Goal: Task Accomplishment & Management: Manage account settings

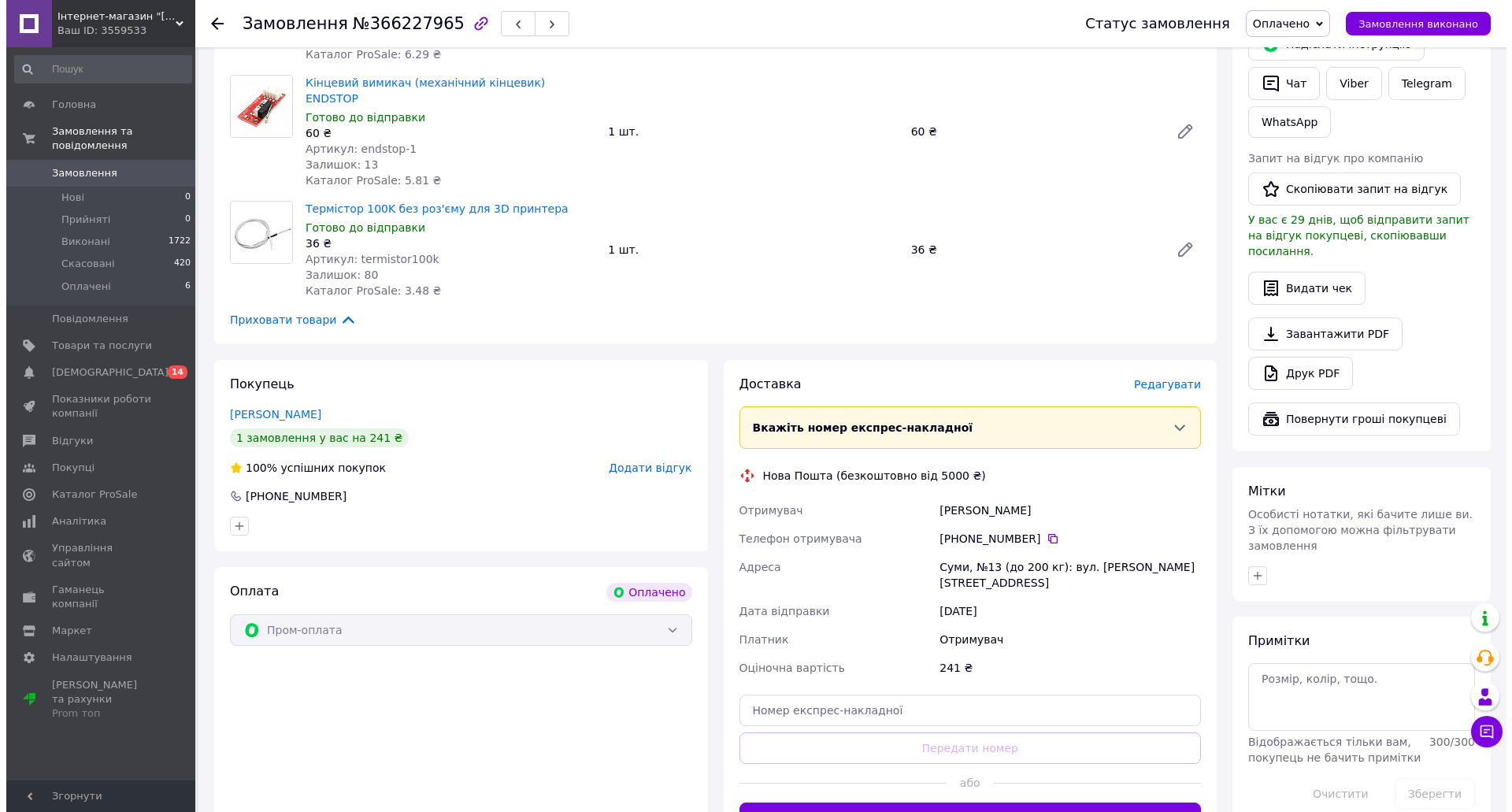
scroll to position [394, 0]
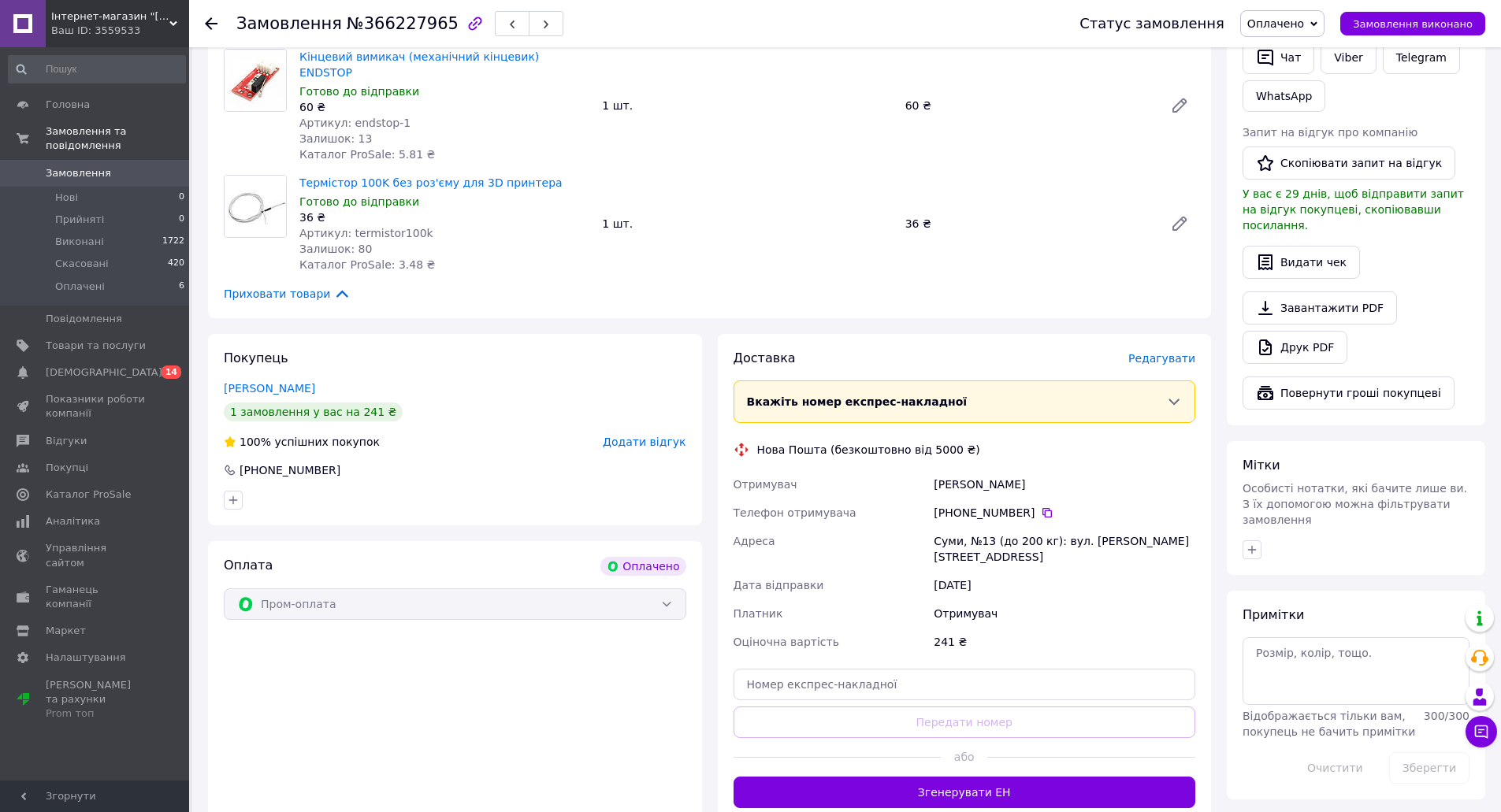
click at [1157, 352] on span "Редагувати" at bounding box center [1162, 358] width 67 height 13
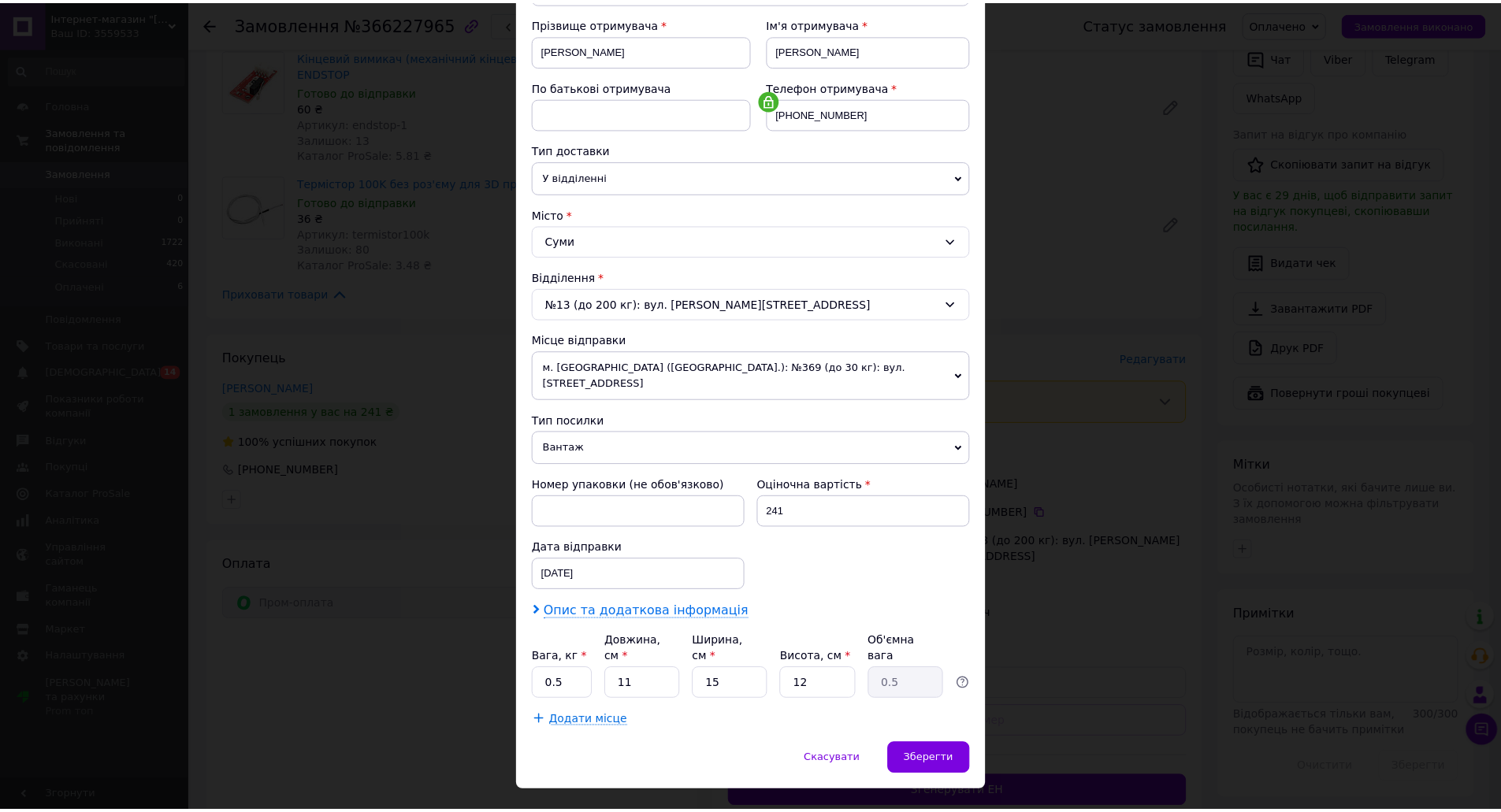
scroll to position [234, 0]
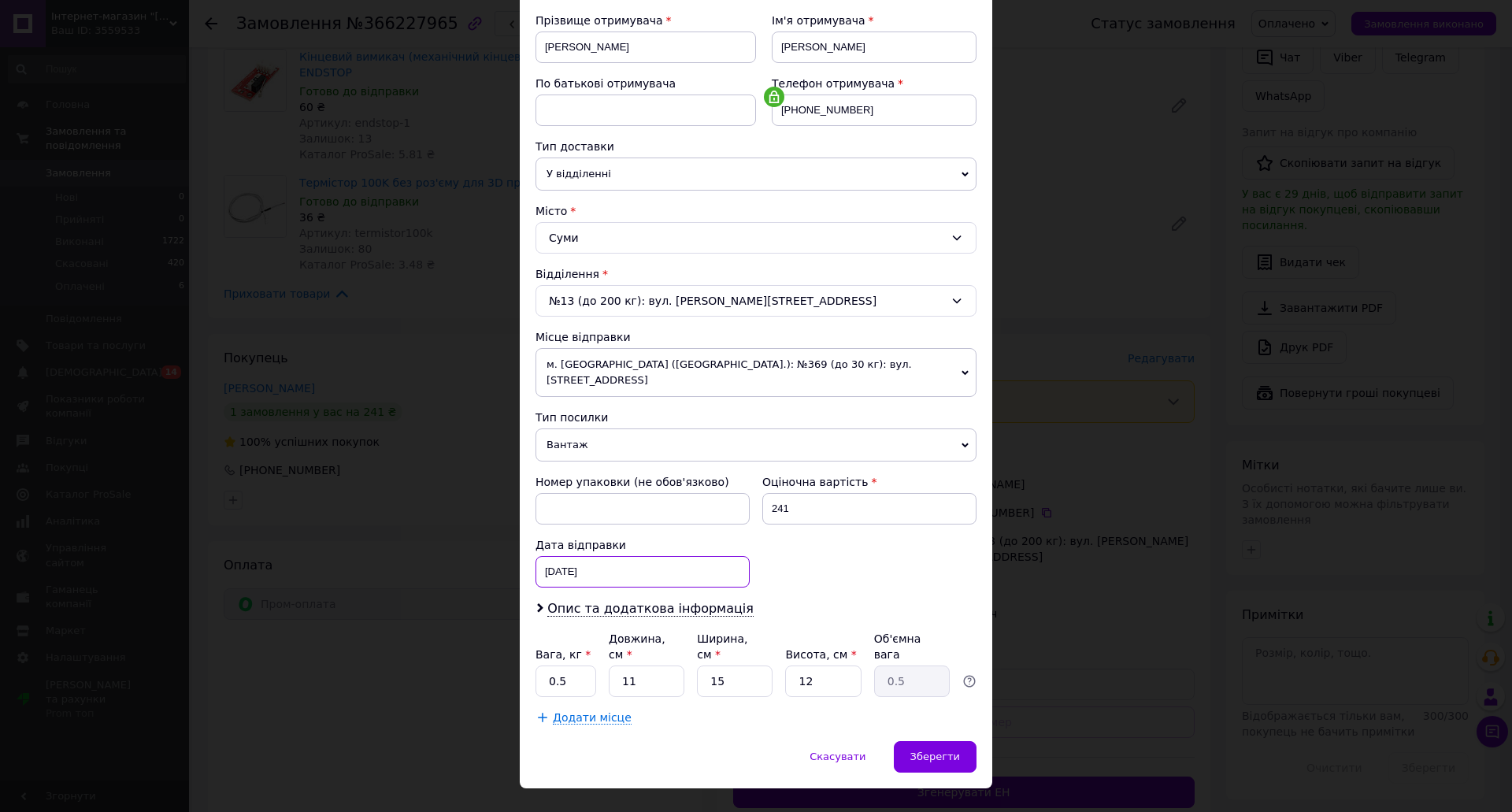
click at [634, 563] on div "[DATE] < 2025 > < Октябрь > Пн Вт Ср Чт Пт Сб Вс 29 30 1 2 3 4 5 6 7 8 9 10 11 …" at bounding box center [642, 572] width 214 height 31
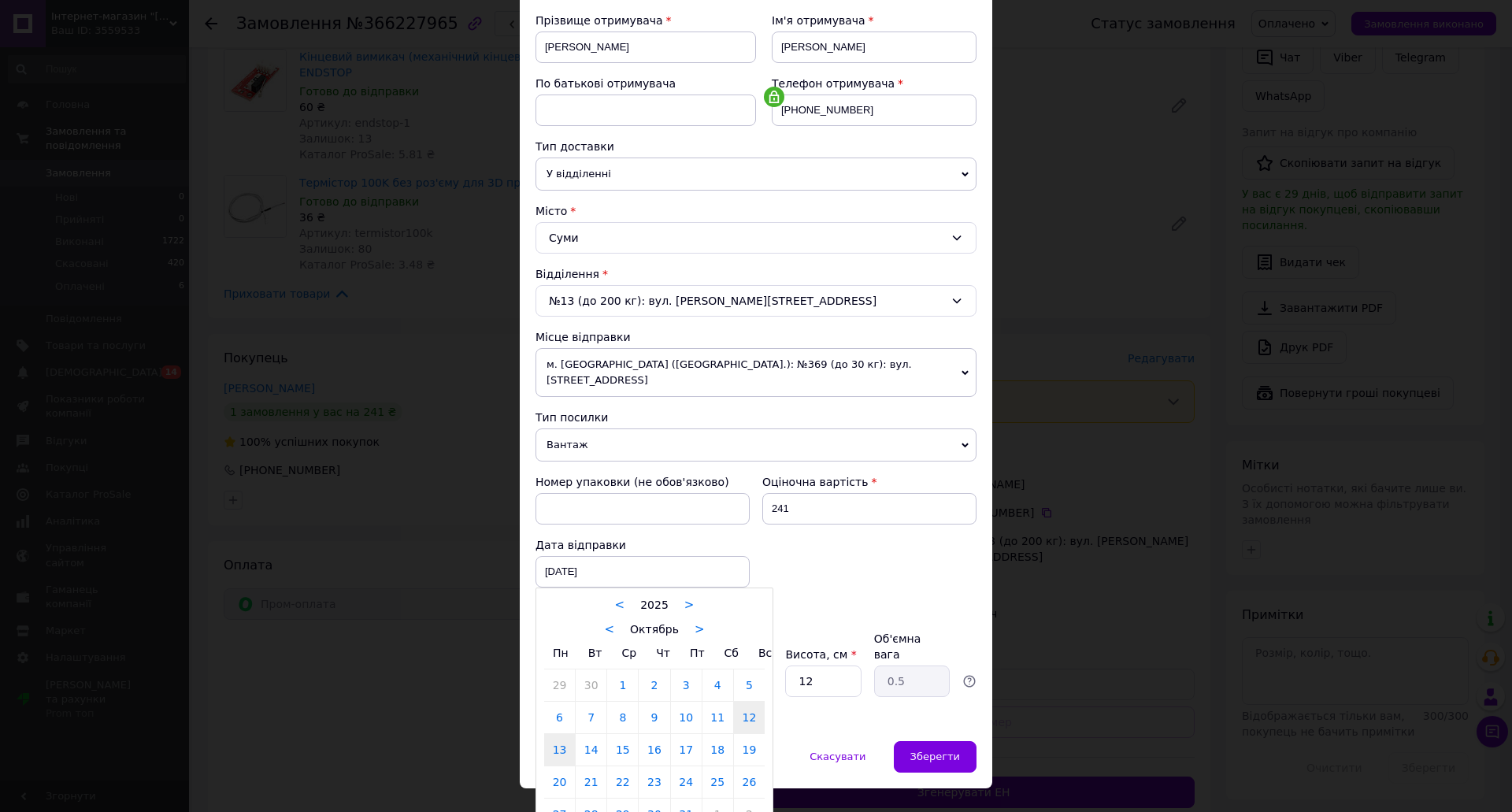
click at [562, 739] on link "13" at bounding box center [559, 749] width 30 height 31
type input "[DATE]"
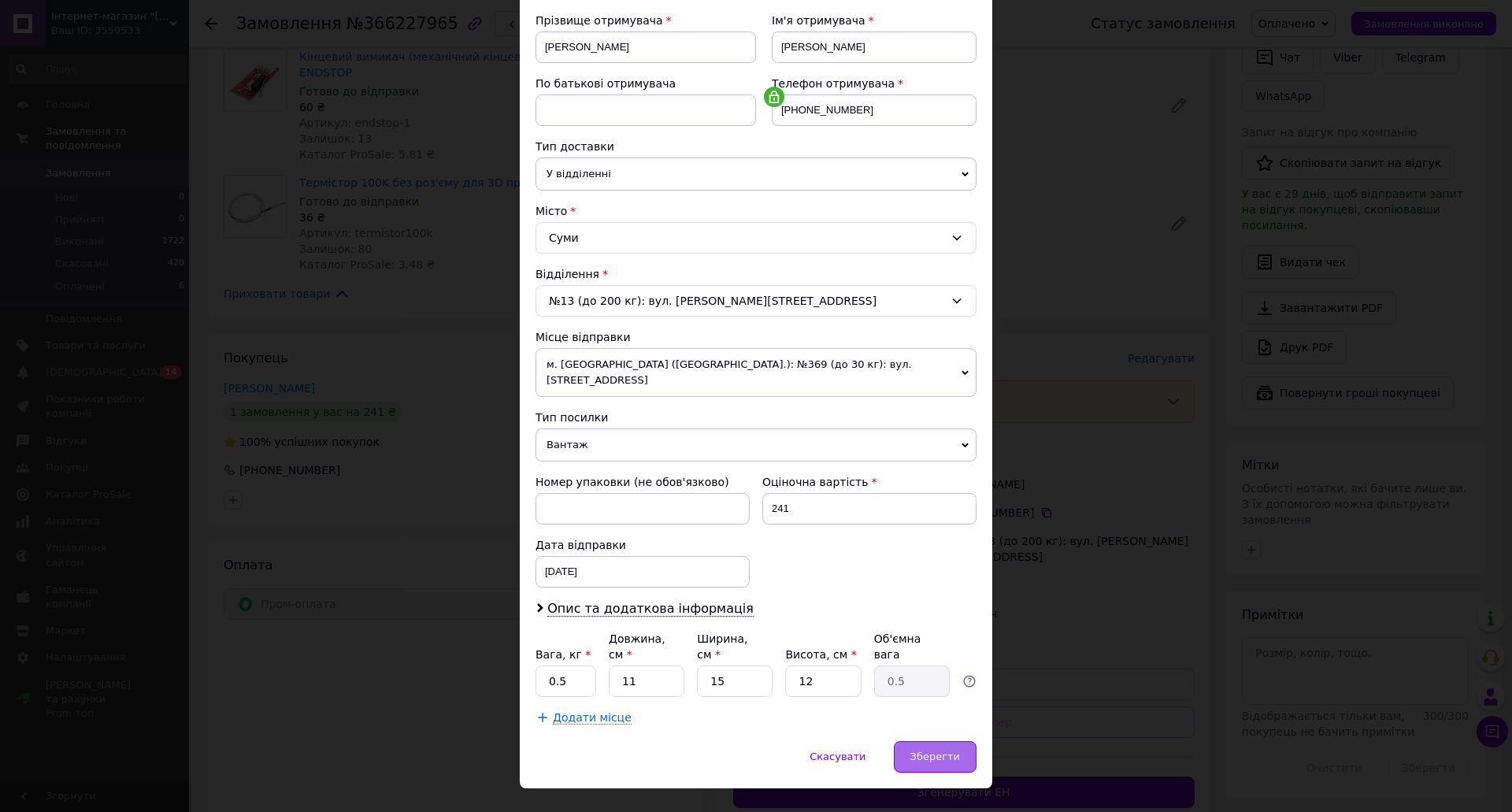
click at [923, 741] on div "Зберегти" at bounding box center [934, 757] width 83 height 31
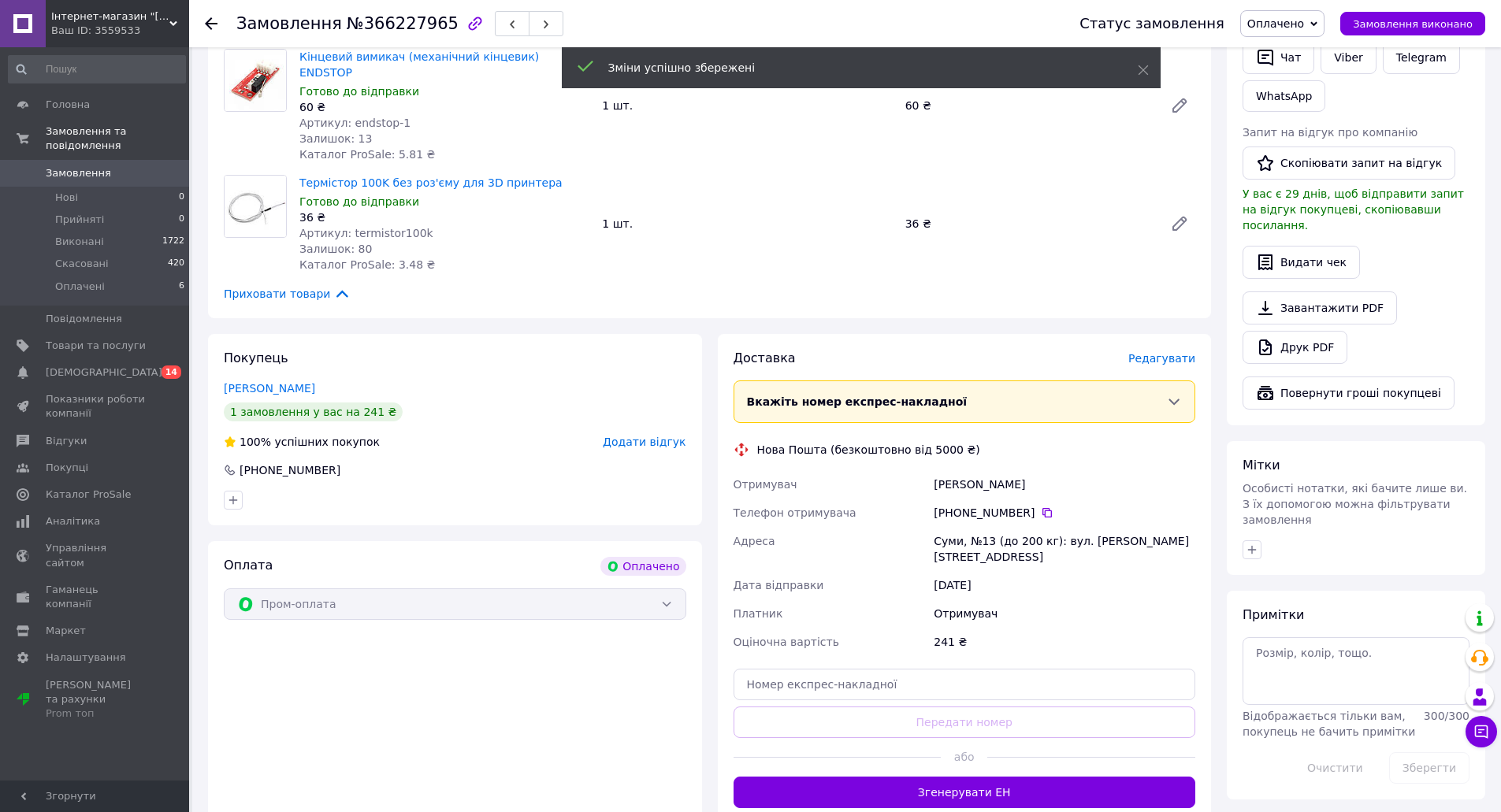
scroll to position [473, 0]
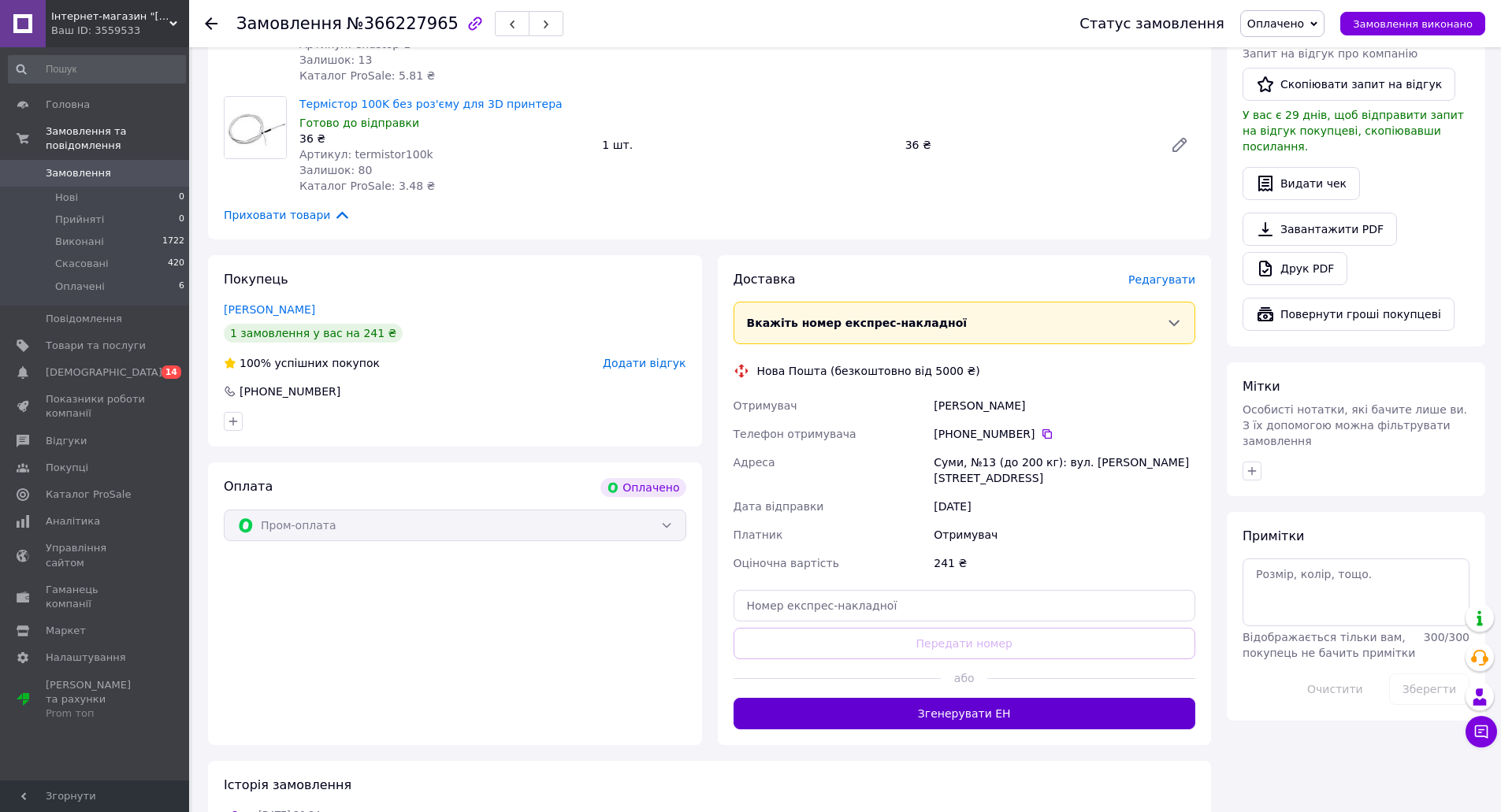
click at [945, 698] on button "Згенерувати ЕН" at bounding box center [965, 713] width 463 height 31
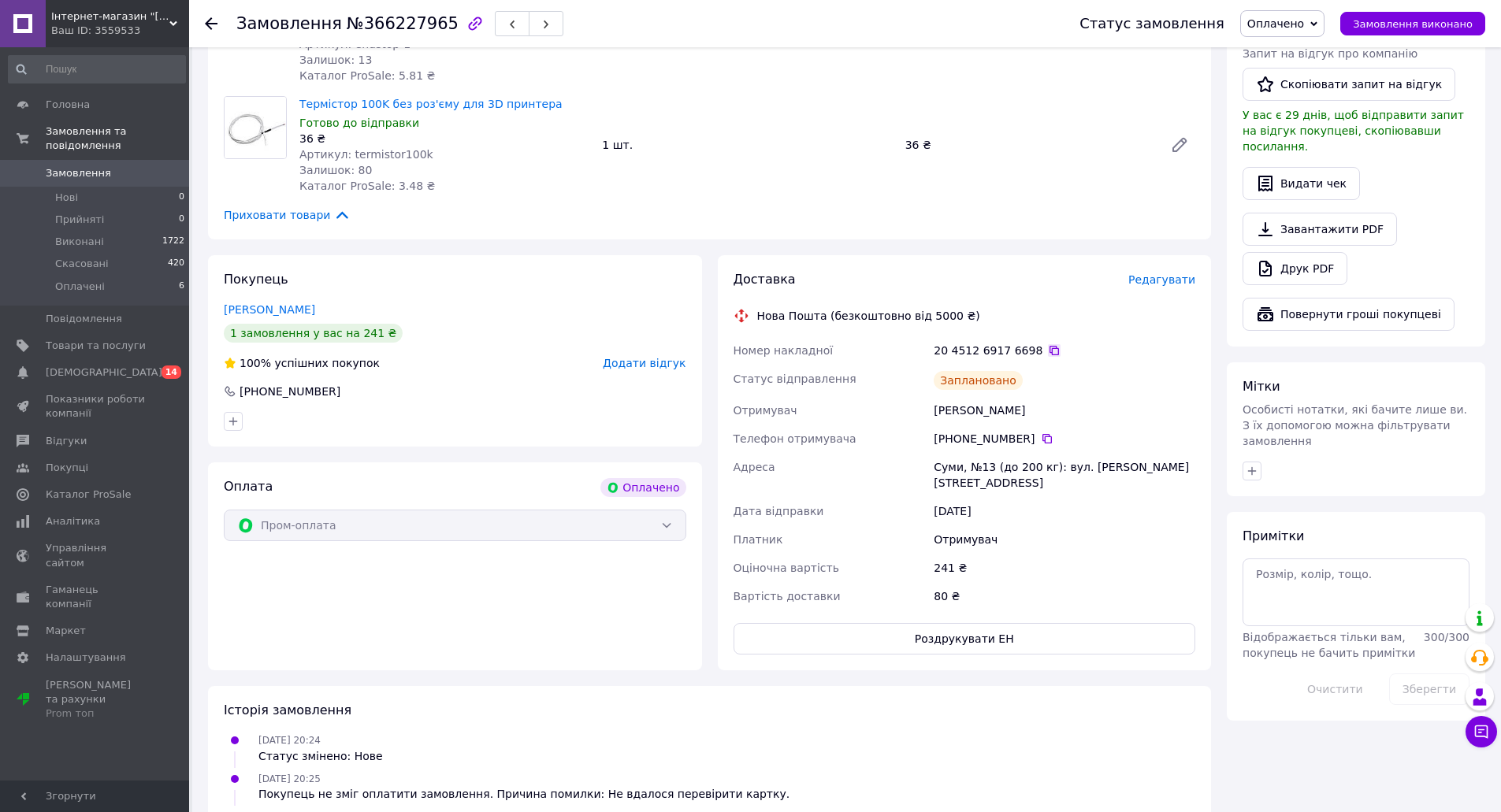
click at [1048, 344] on icon at bounding box center [1054, 350] width 13 height 13
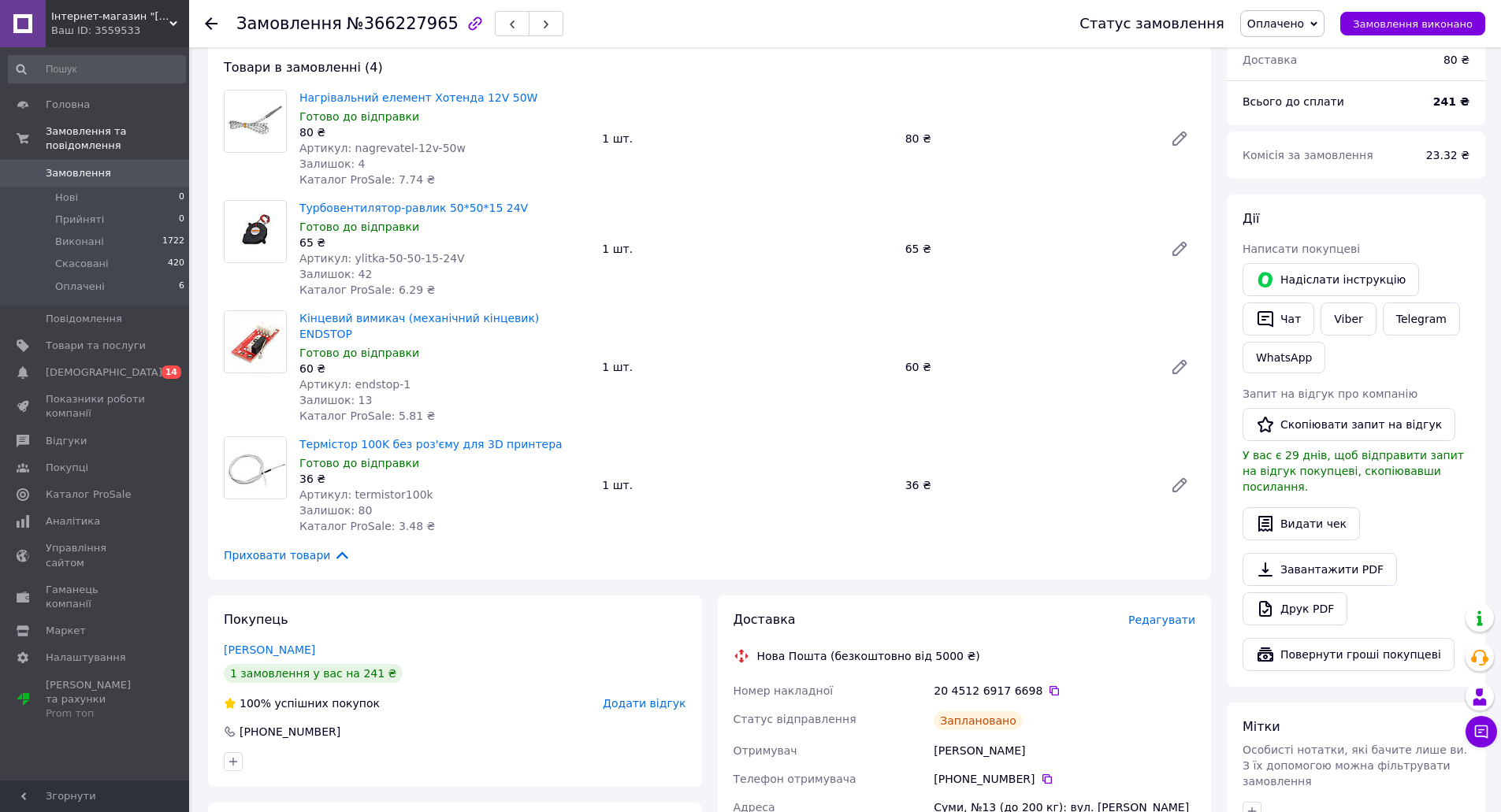
scroll to position [0, 0]
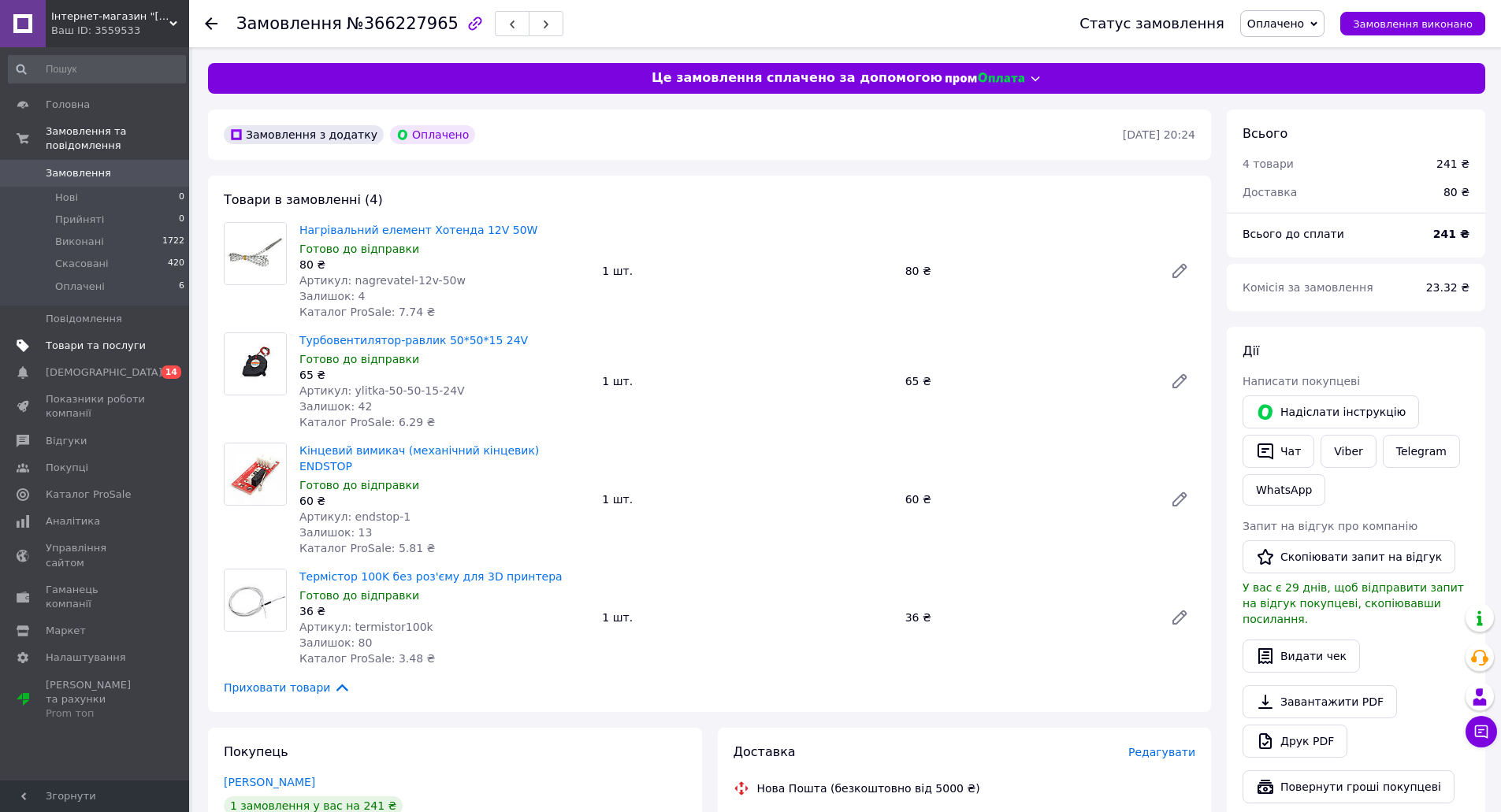
click at [136, 339] on span "Товари та послуги" at bounding box center [95, 346] width 100 height 14
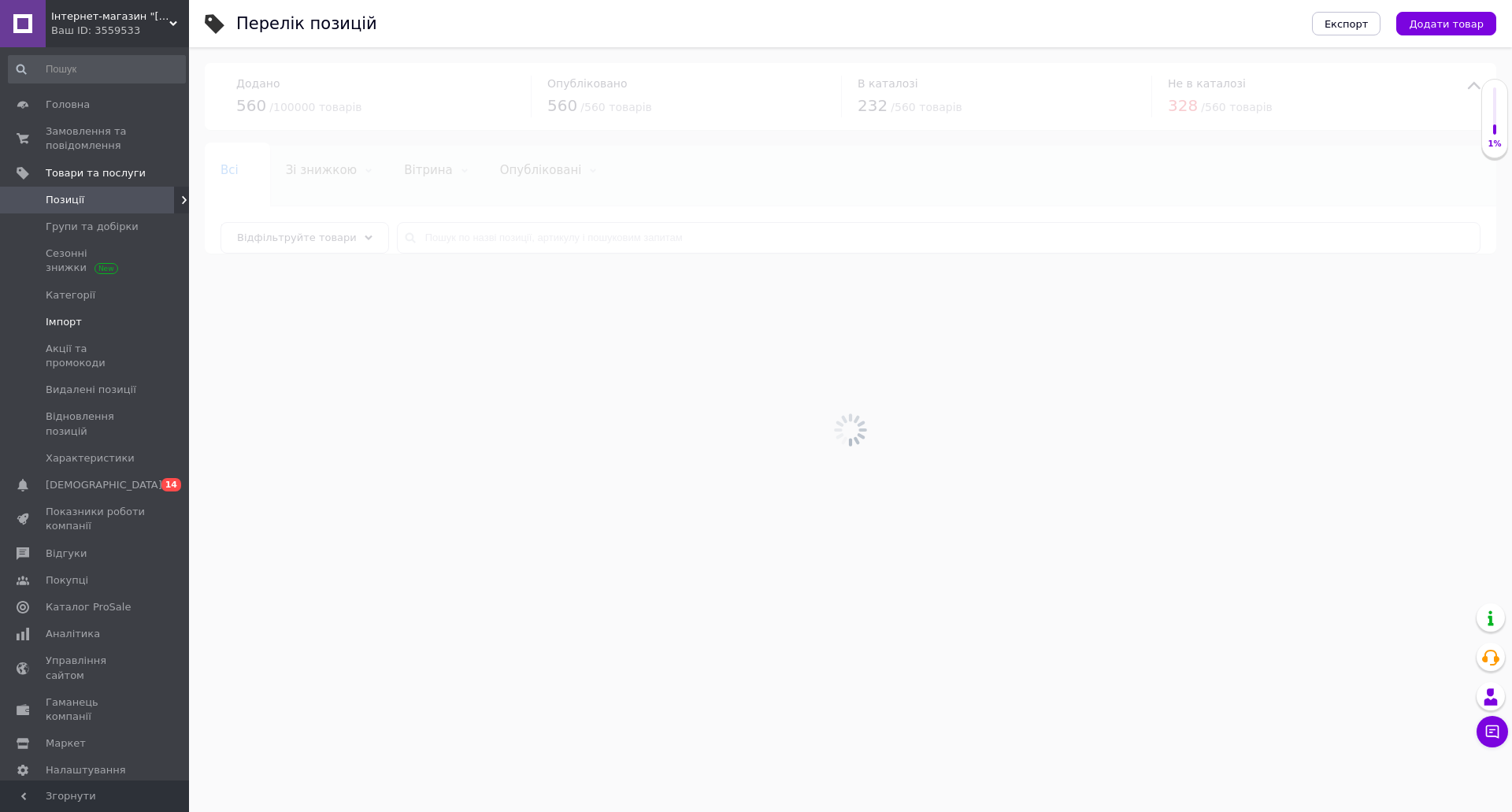
click at [115, 320] on span "Імпорт" at bounding box center [95, 322] width 100 height 14
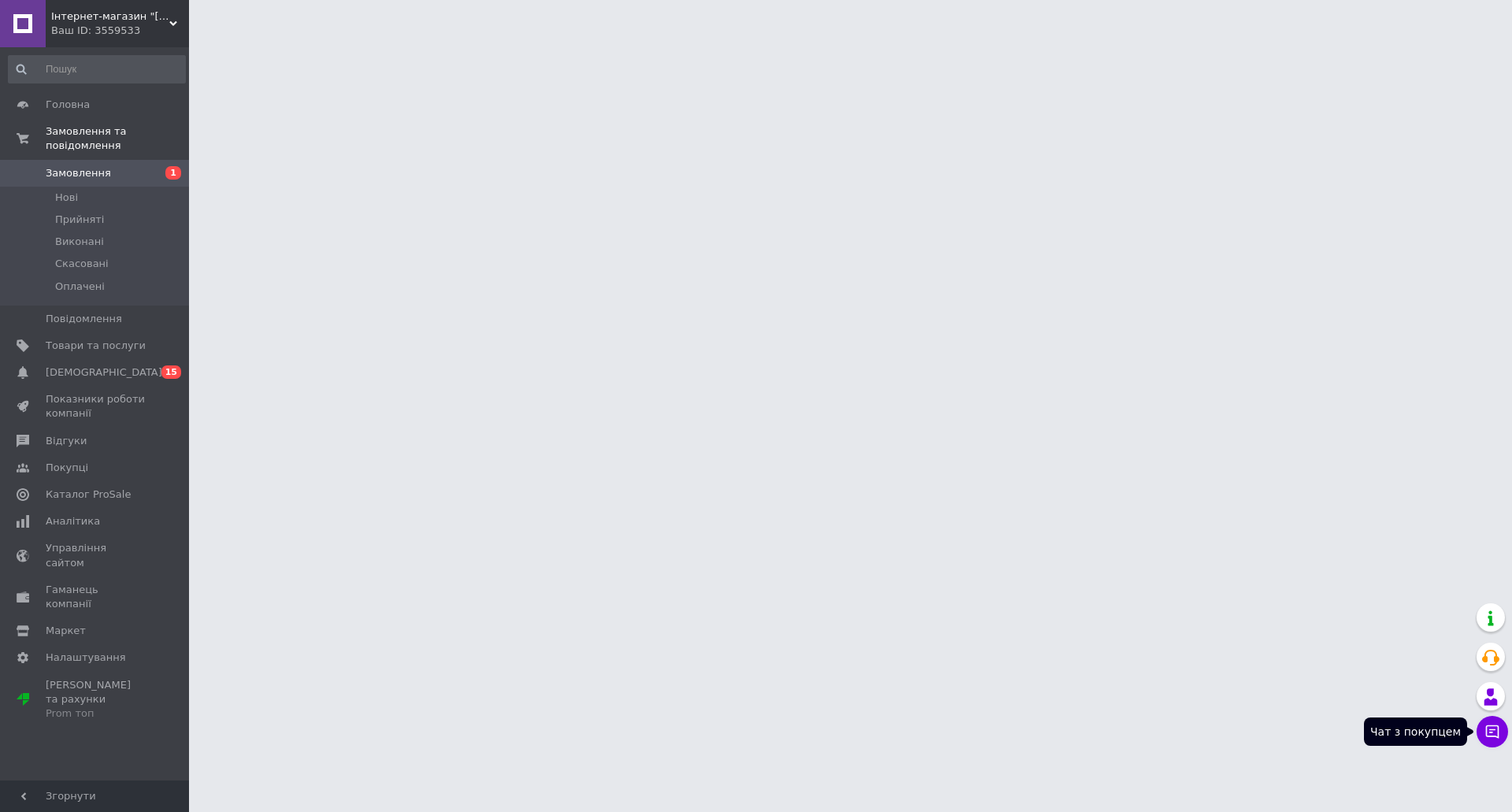
click at [1486, 733] on icon at bounding box center [1492, 732] width 14 height 14
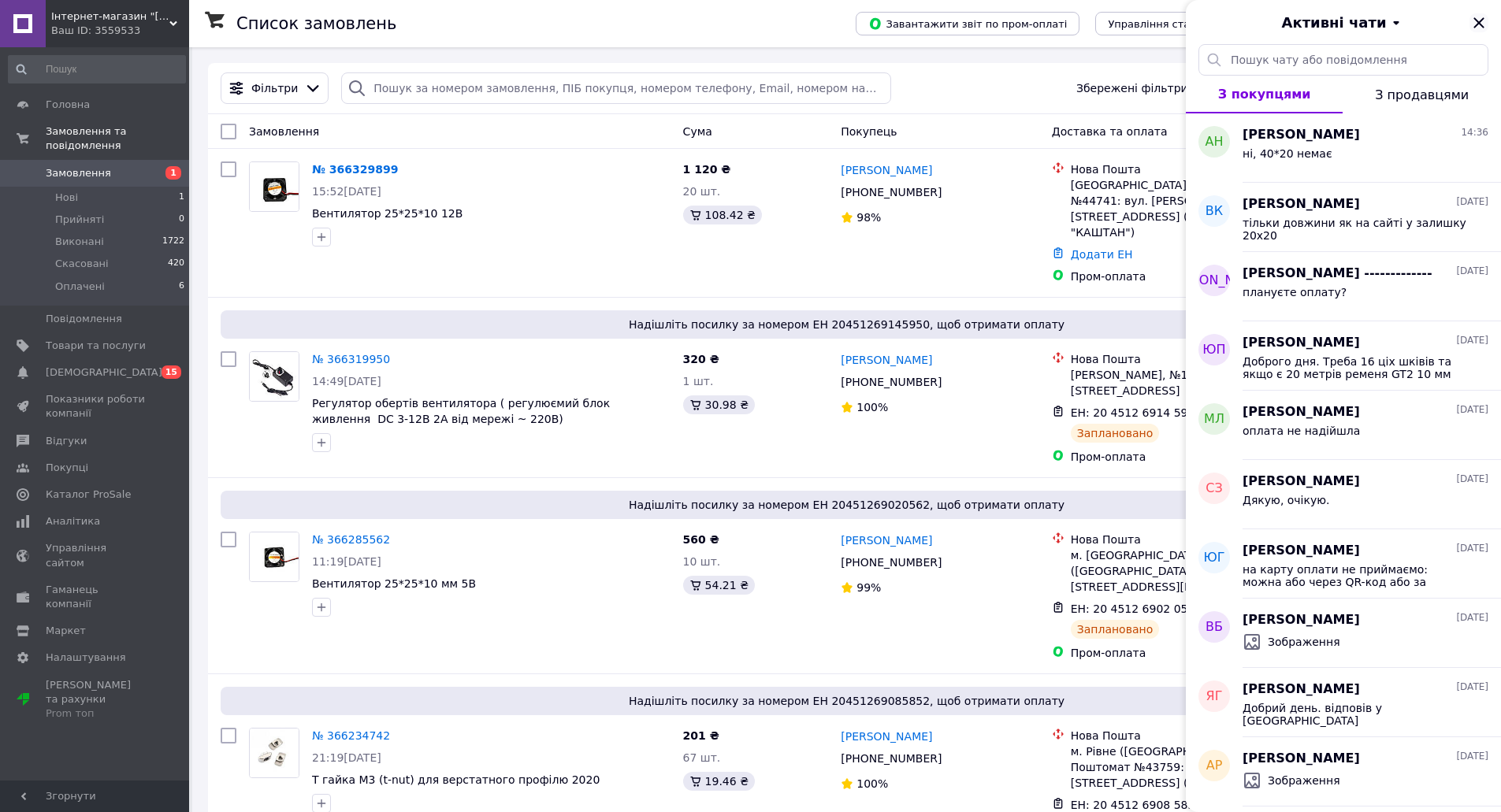
click at [1479, 22] on icon "Закрити" at bounding box center [1479, 22] width 10 height 10
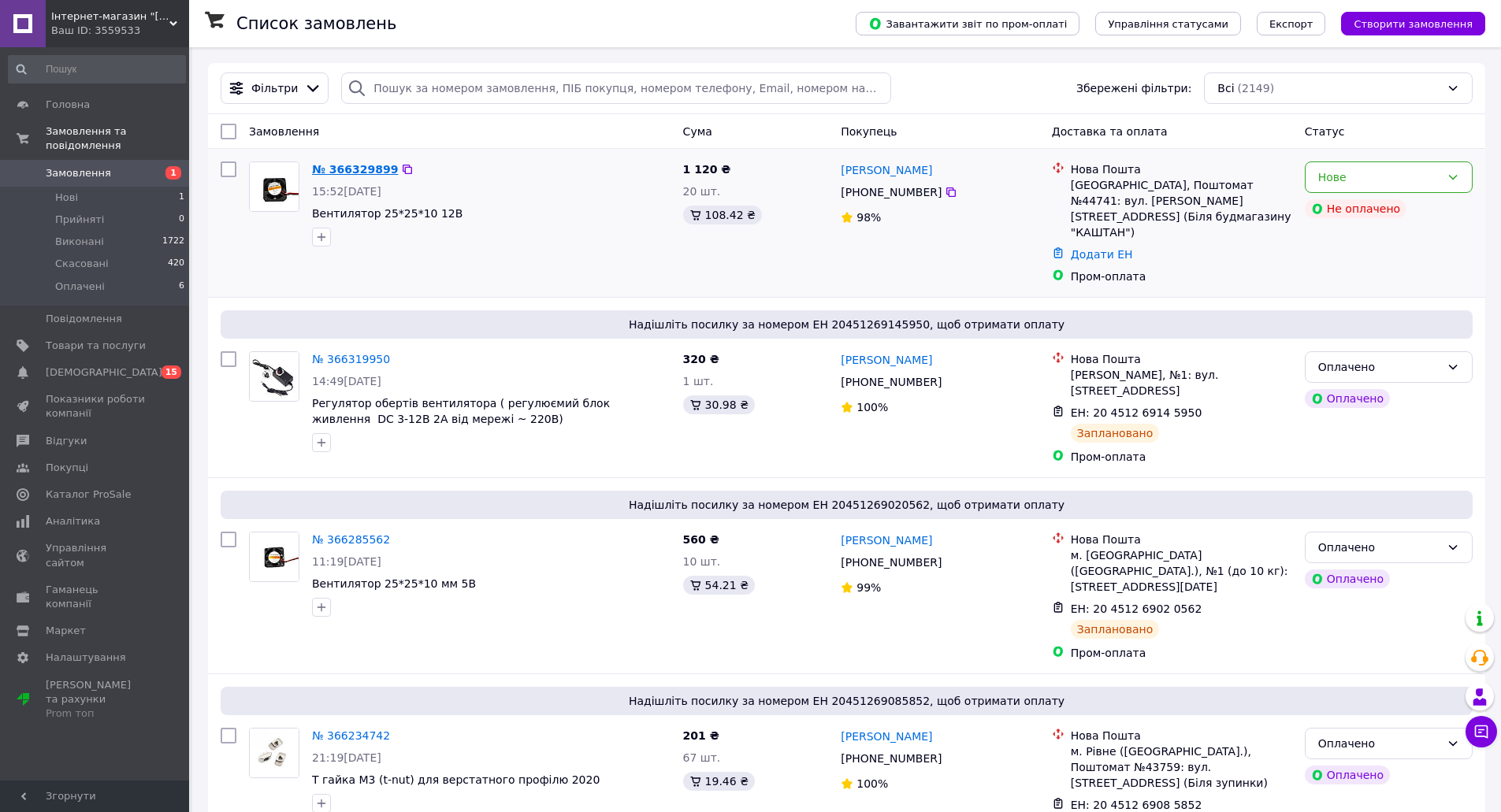
click at [355, 172] on link "№ 366329899" at bounding box center [354, 169] width 86 height 13
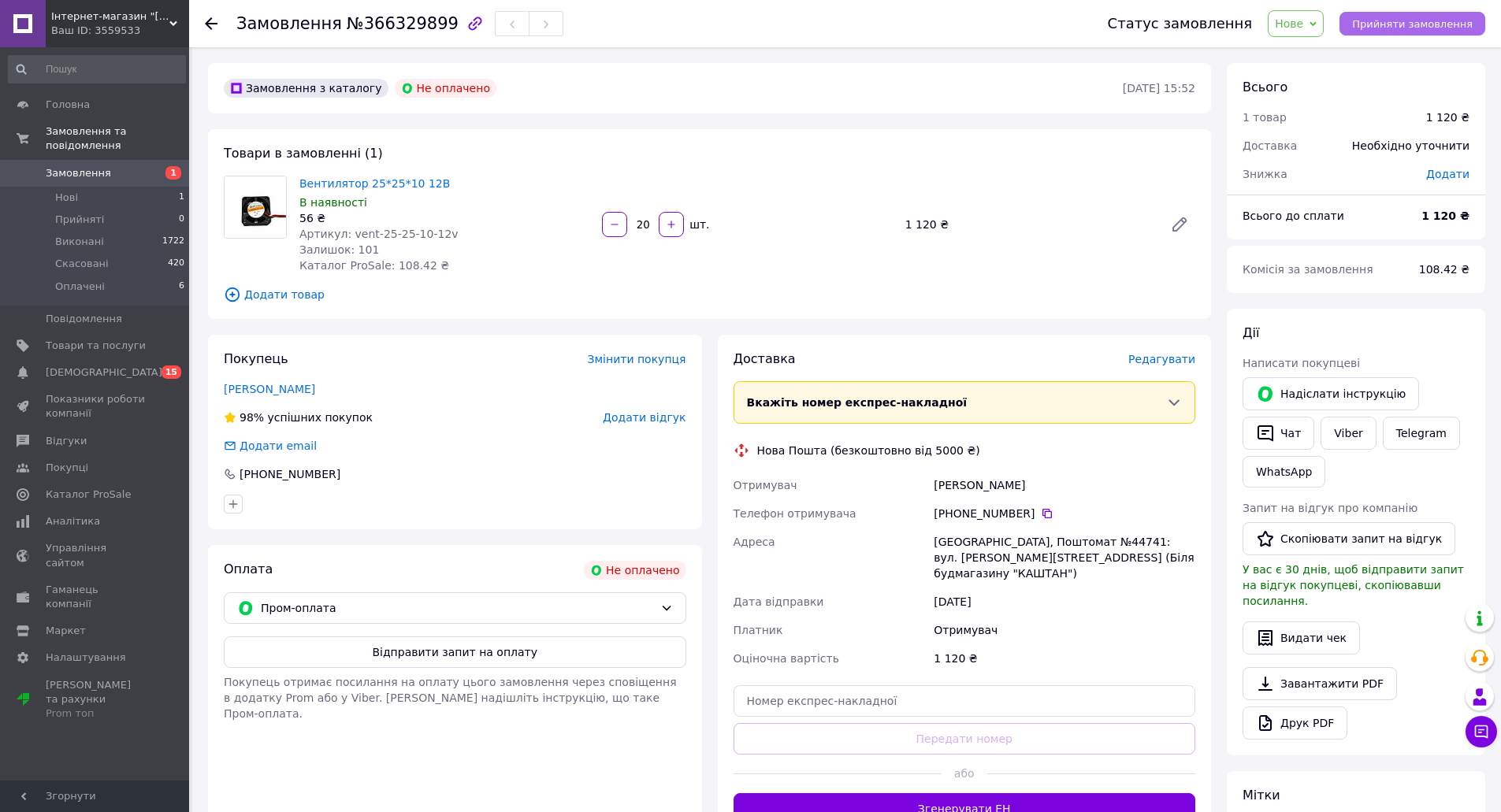
click at [1423, 29] on span "Прийняти замовлення" at bounding box center [1412, 24] width 120 height 12
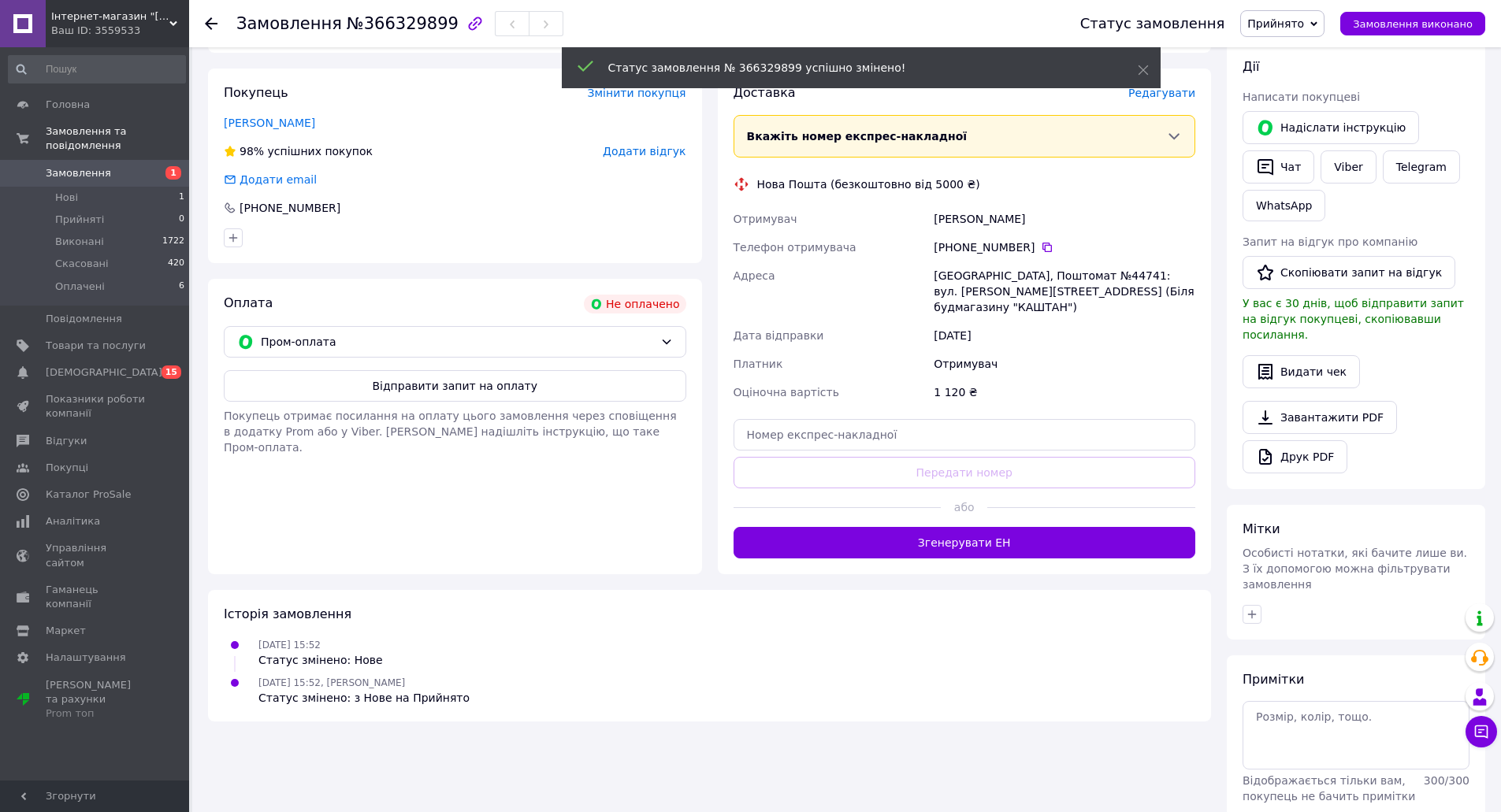
scroll to position [302, 0]
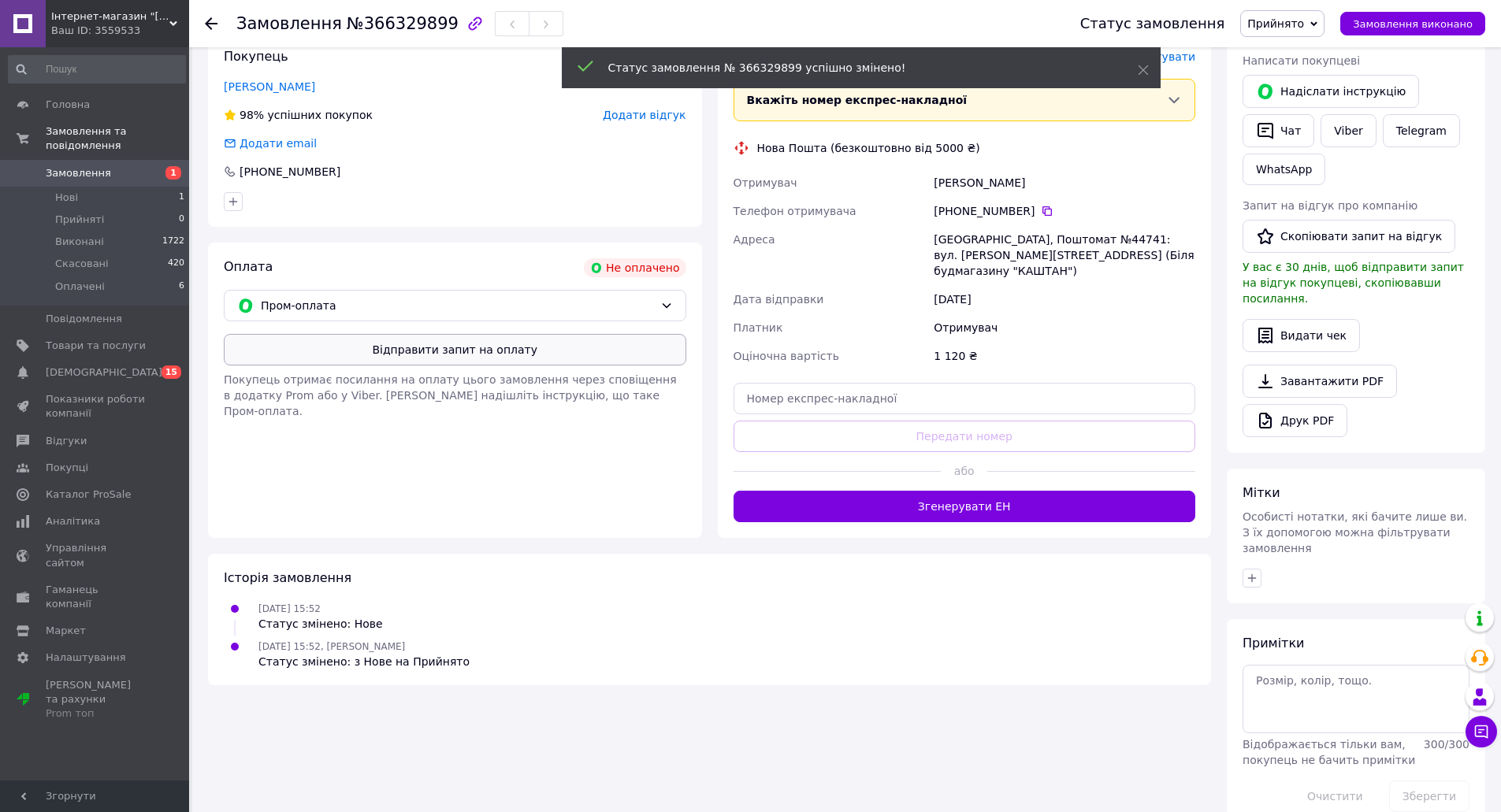
click at [507, 347] on button "Відправити запит на оплату" at bounding box center [455, 349] width 463 height 31
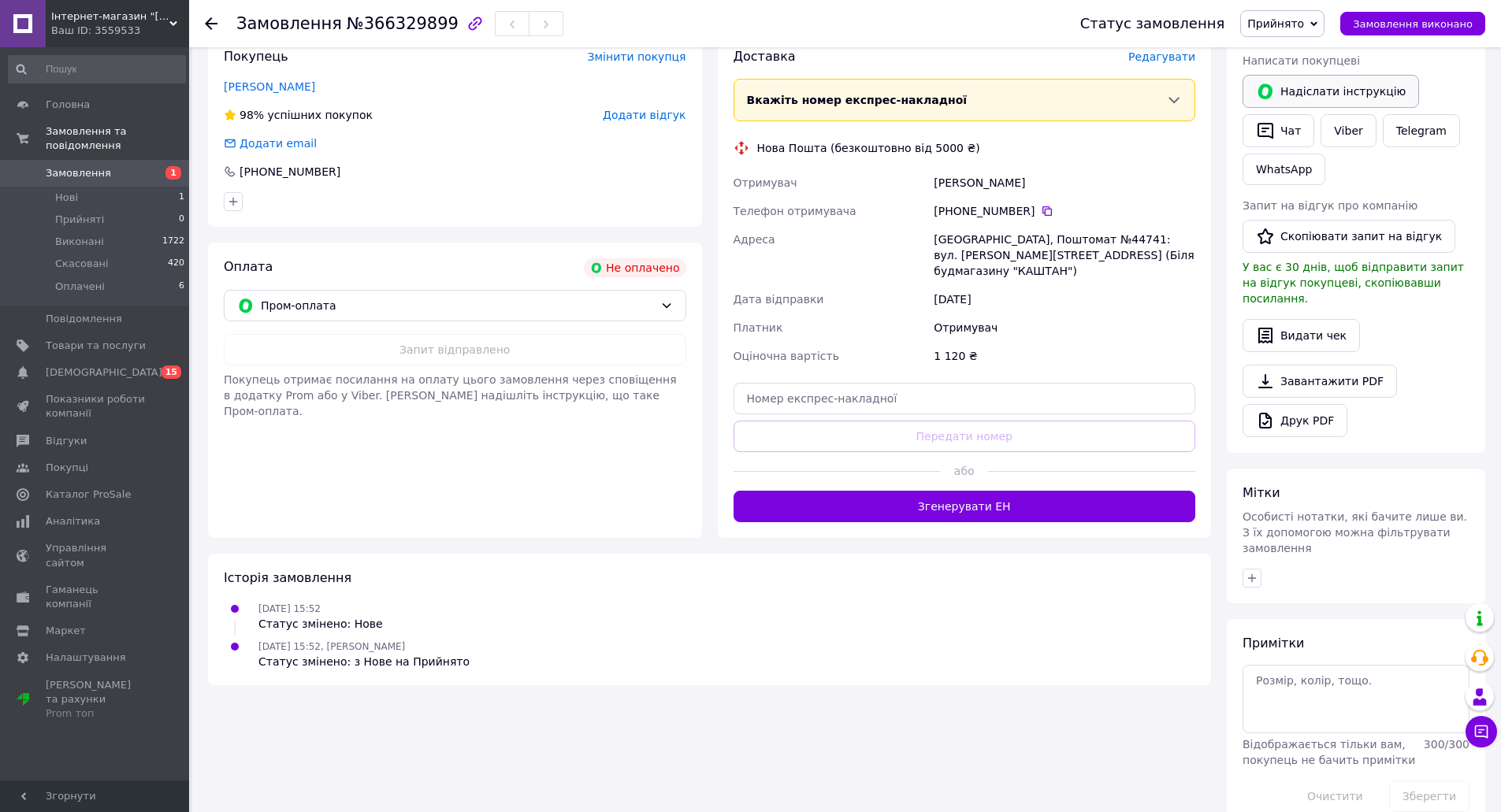
click at [1333, 93] on button "Надіслати інструкцію" at bounding box center [1331, 91] width 176 height 33
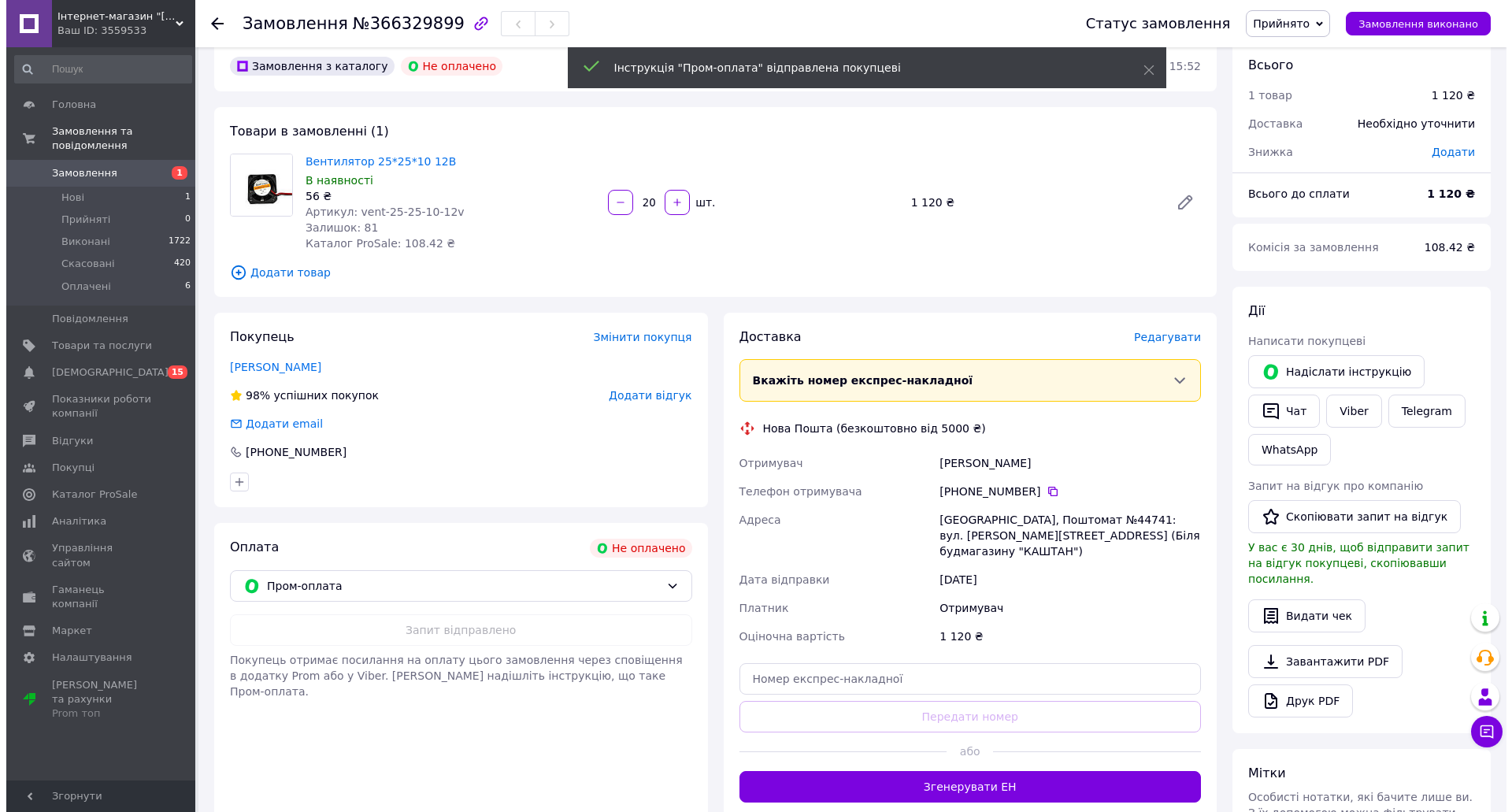
scroll to position [0, 0]
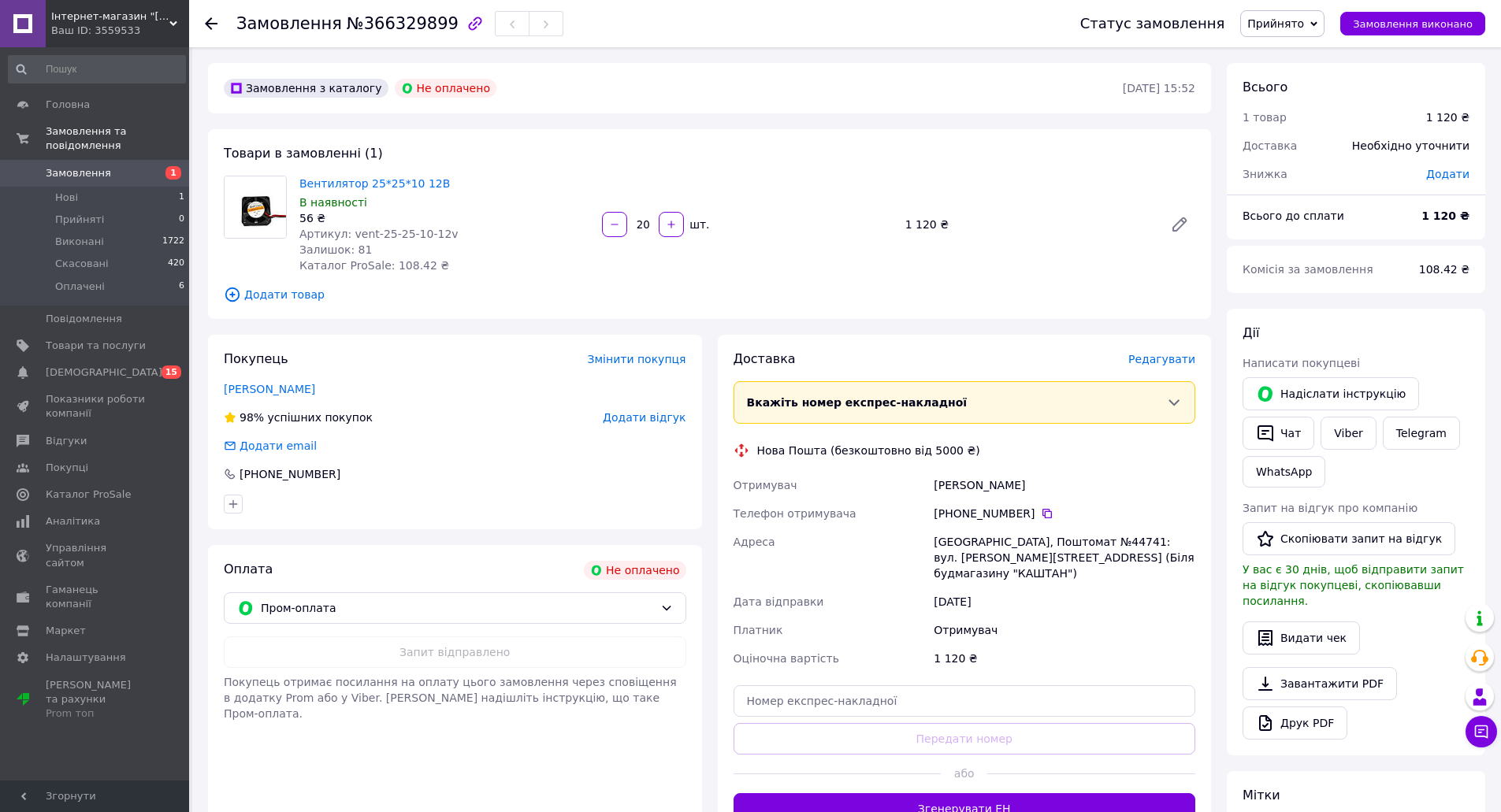
click at [205, 24] on use at bounding box center [211, 24] width 13 height 13
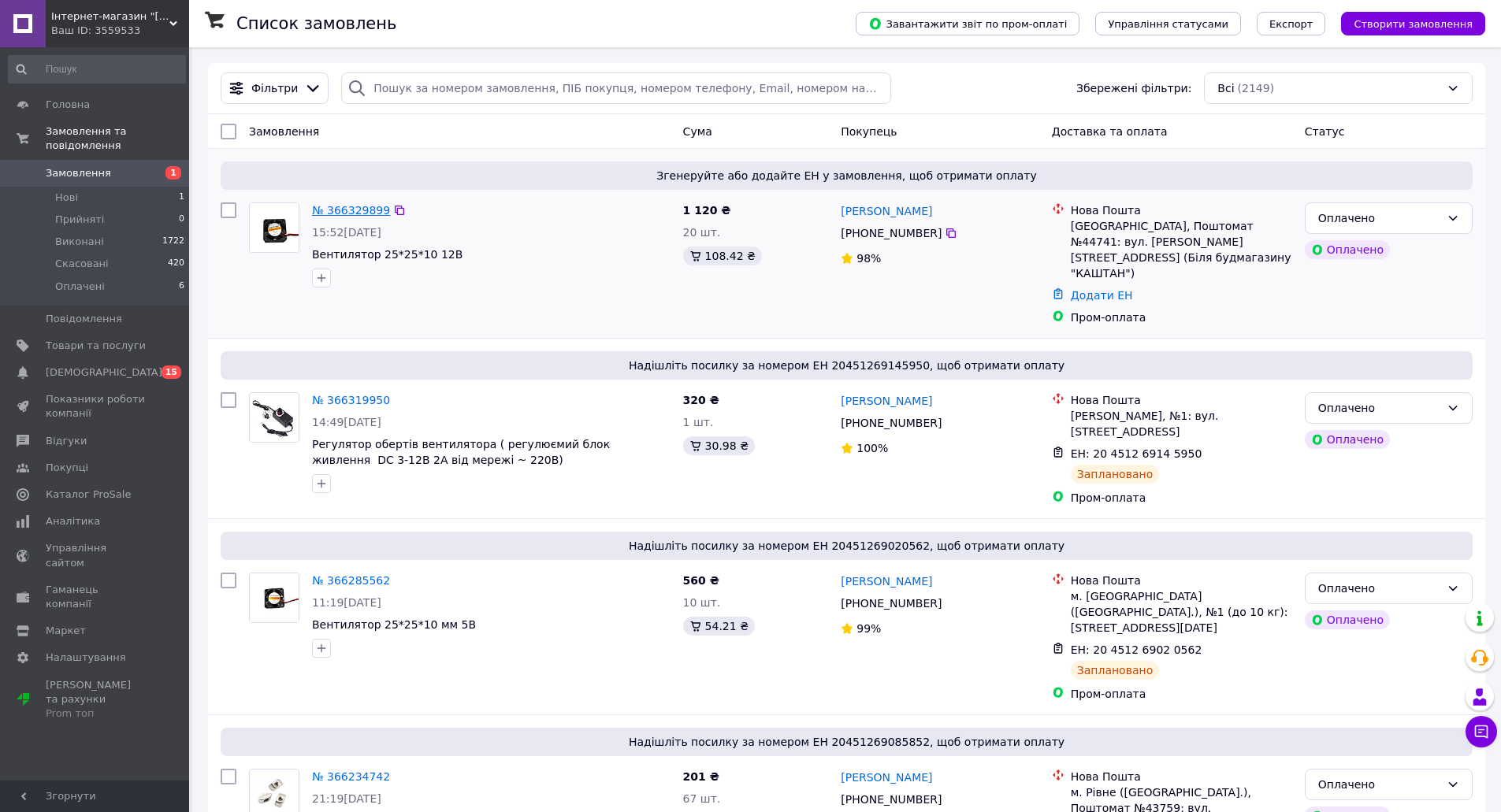
click at [359, 210] on link "№ 366329899" at bounding box center [350, 211] width 78 height 13
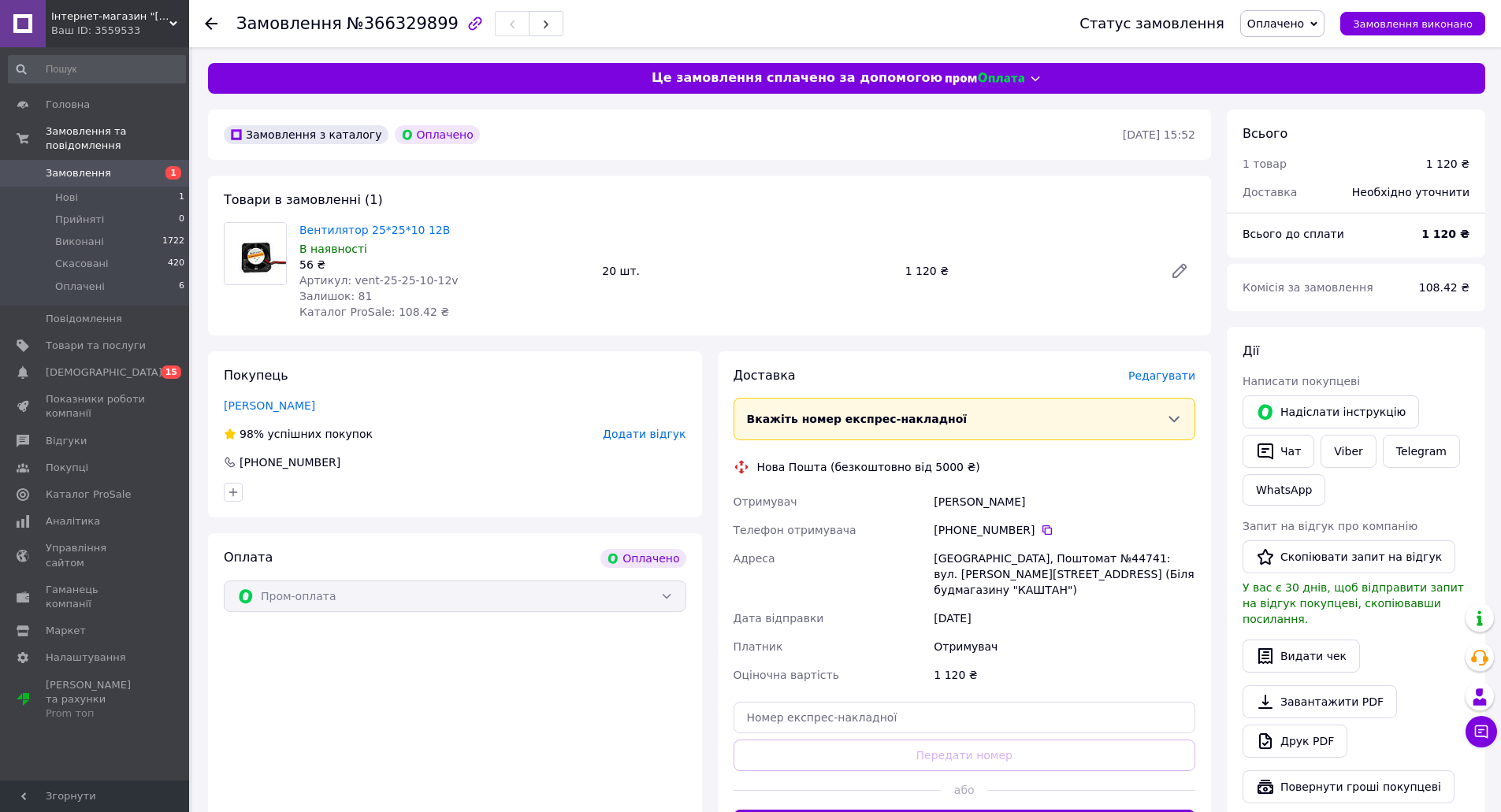
click at [1161, 375] on span "Редагувати" at bounding box center [1162, 376] width 67 height 13
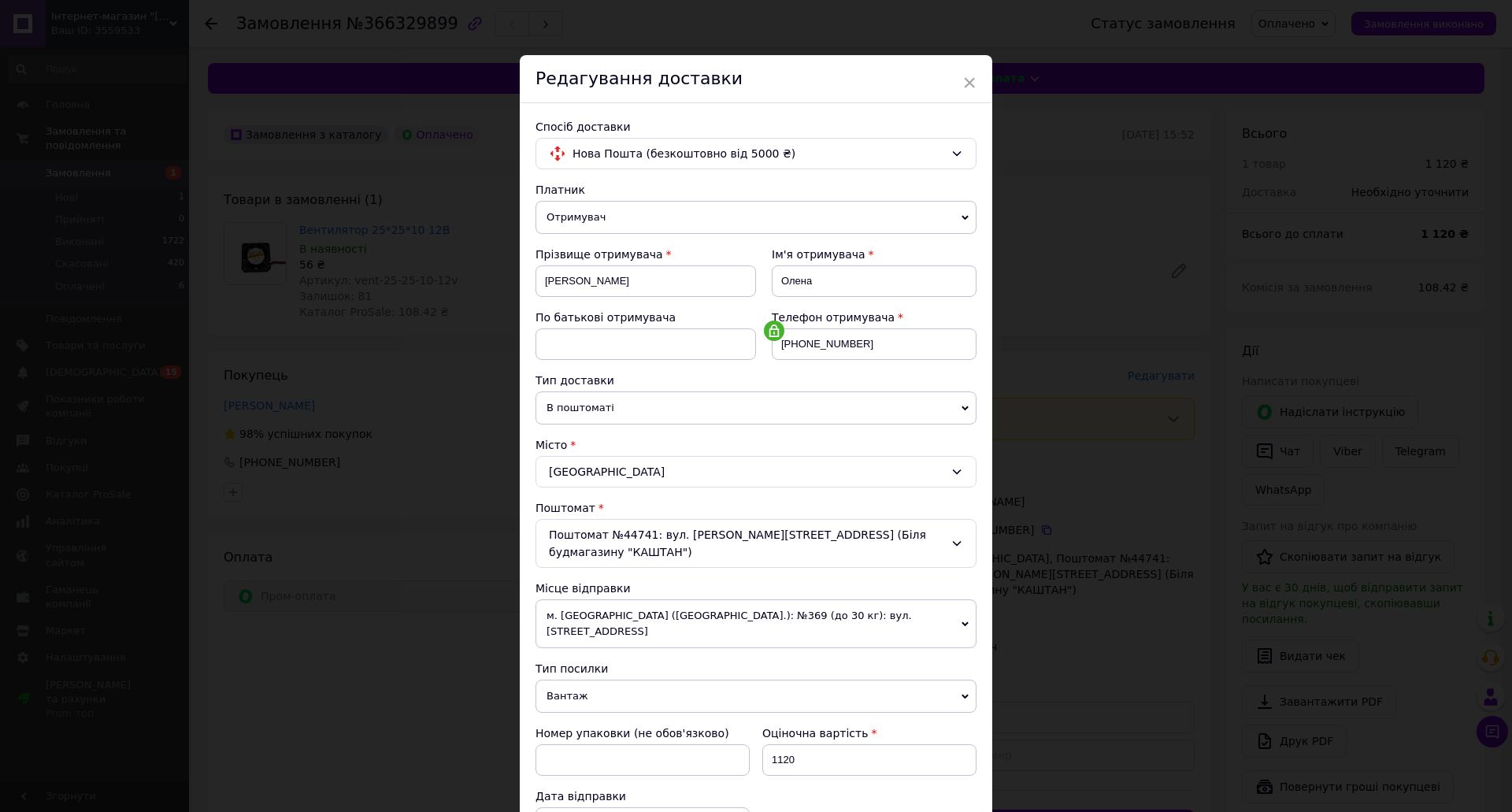
scroll to position [79, 0]
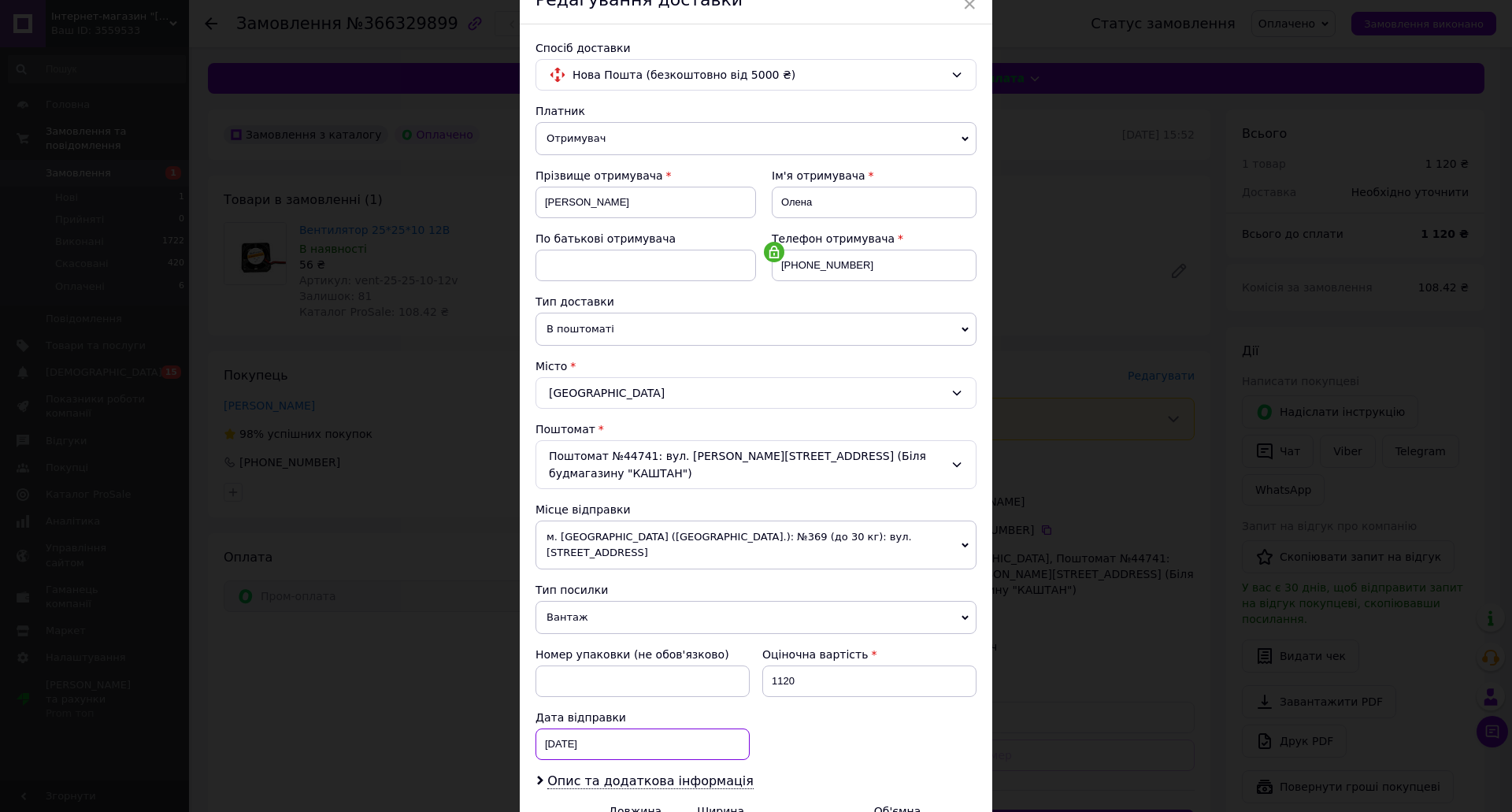
click at [597, 729] on div "[DATE] < 2025 > < Октябрь > Пн Вт Ср Чт Пт Сб Вс 29 30 1 2 3 4 5 6 7 8 9 10 11 …" at bounding box center [642, 744] width 214 height 31
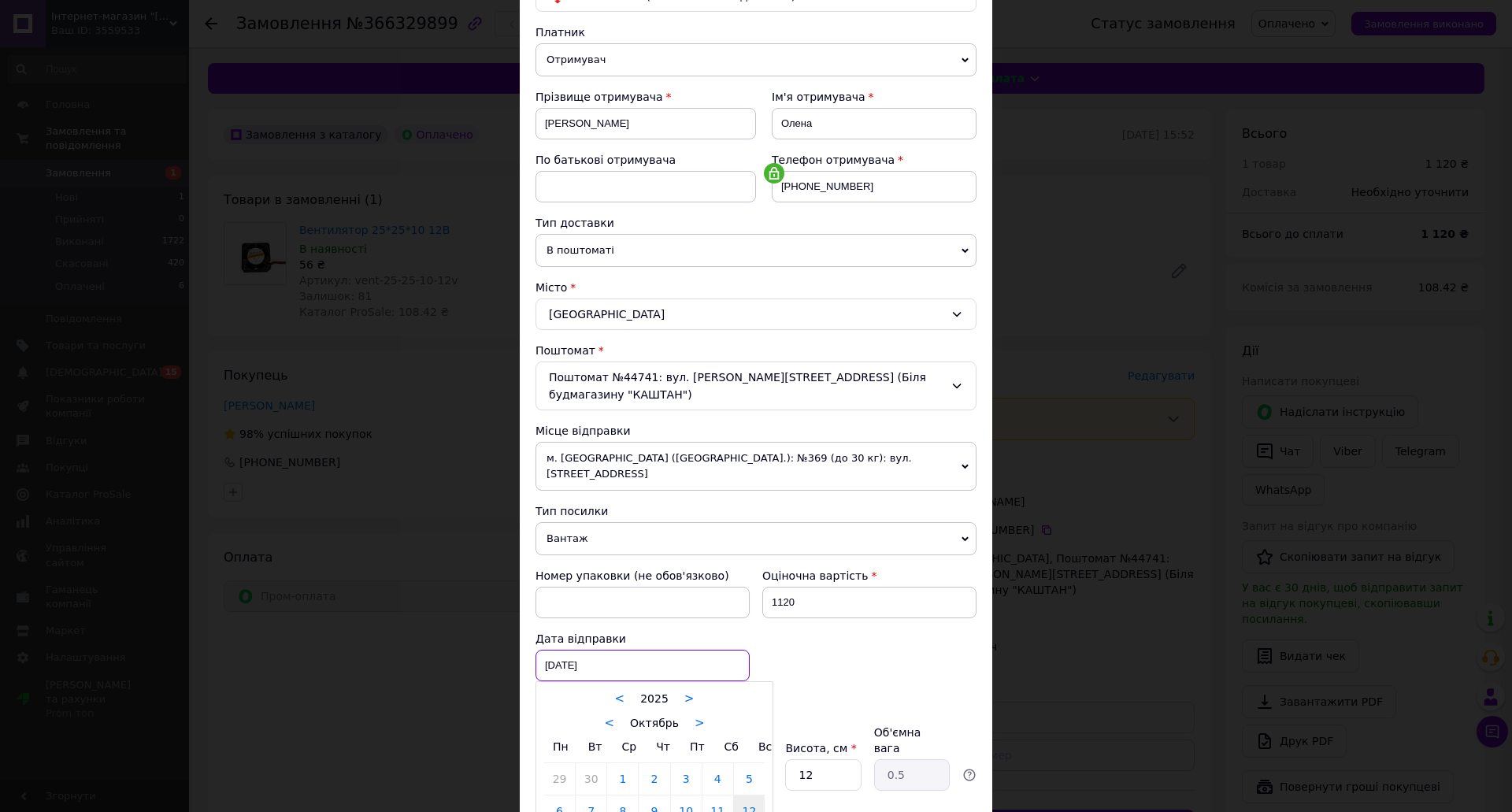
scroll to position [236, 0]
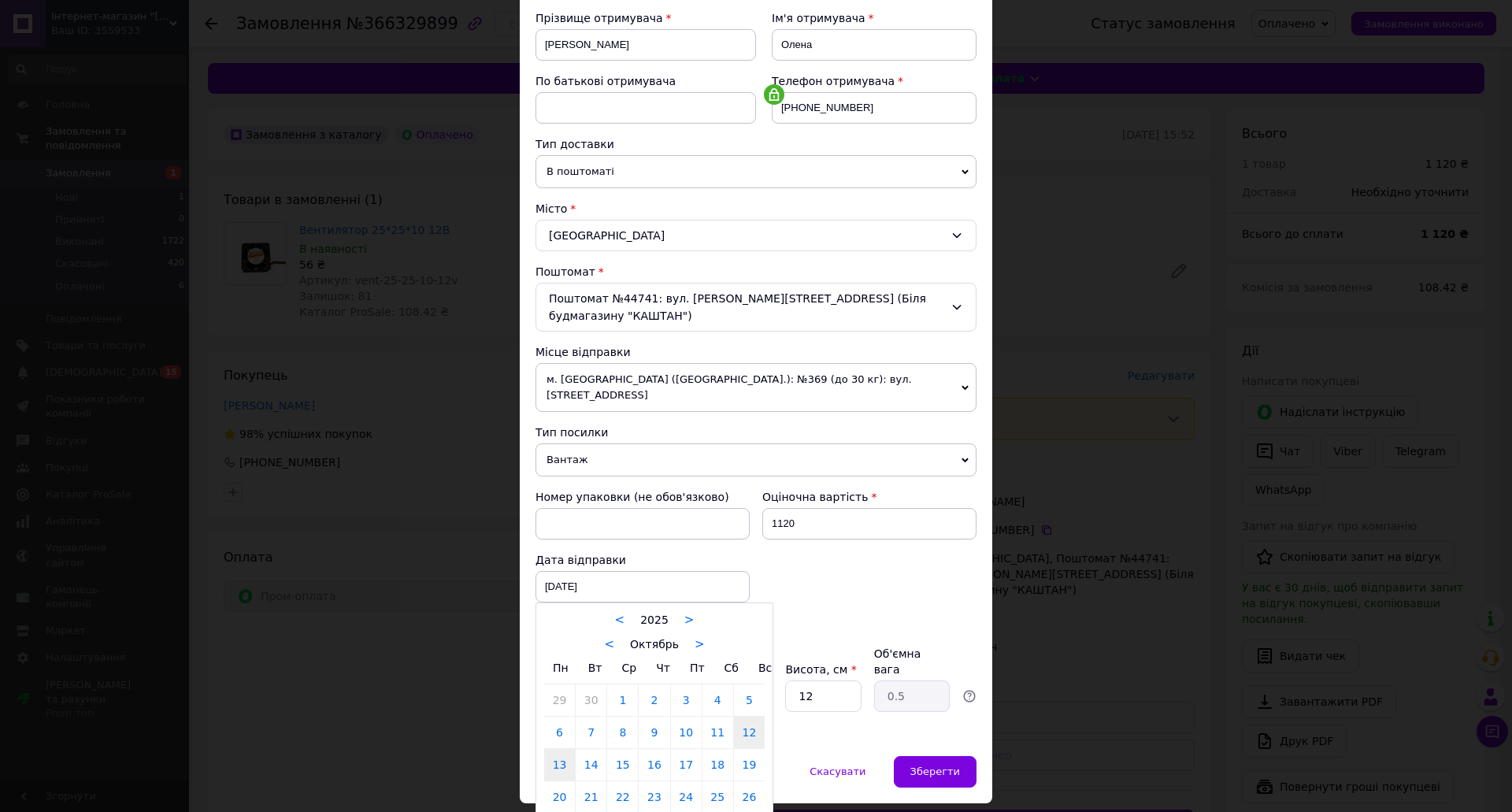
click at [559, 749] on link "13" at bounding box center [559, 765] width 30 height 31
type input "[DATE]"
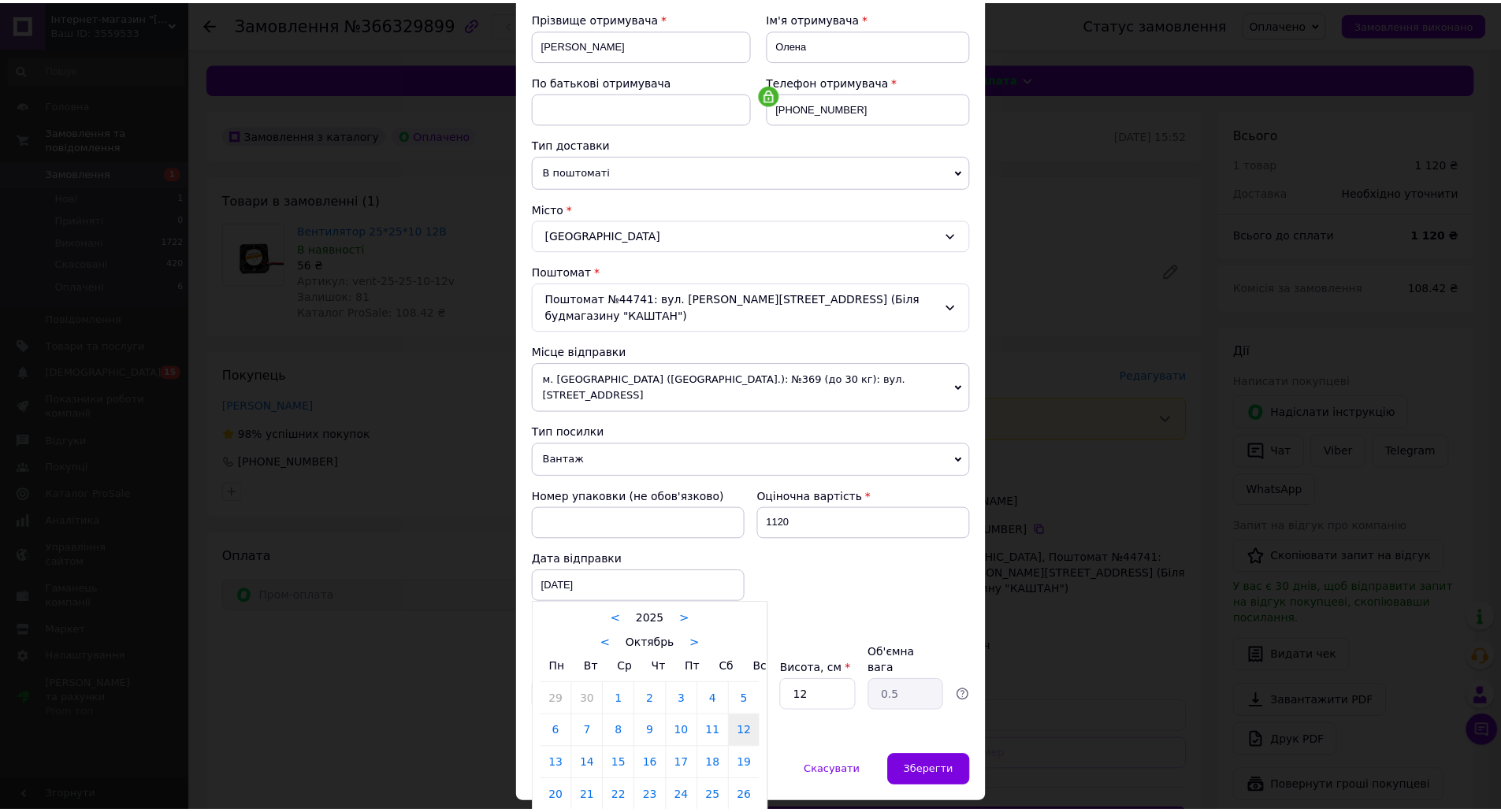
scroll to position [234, 0]
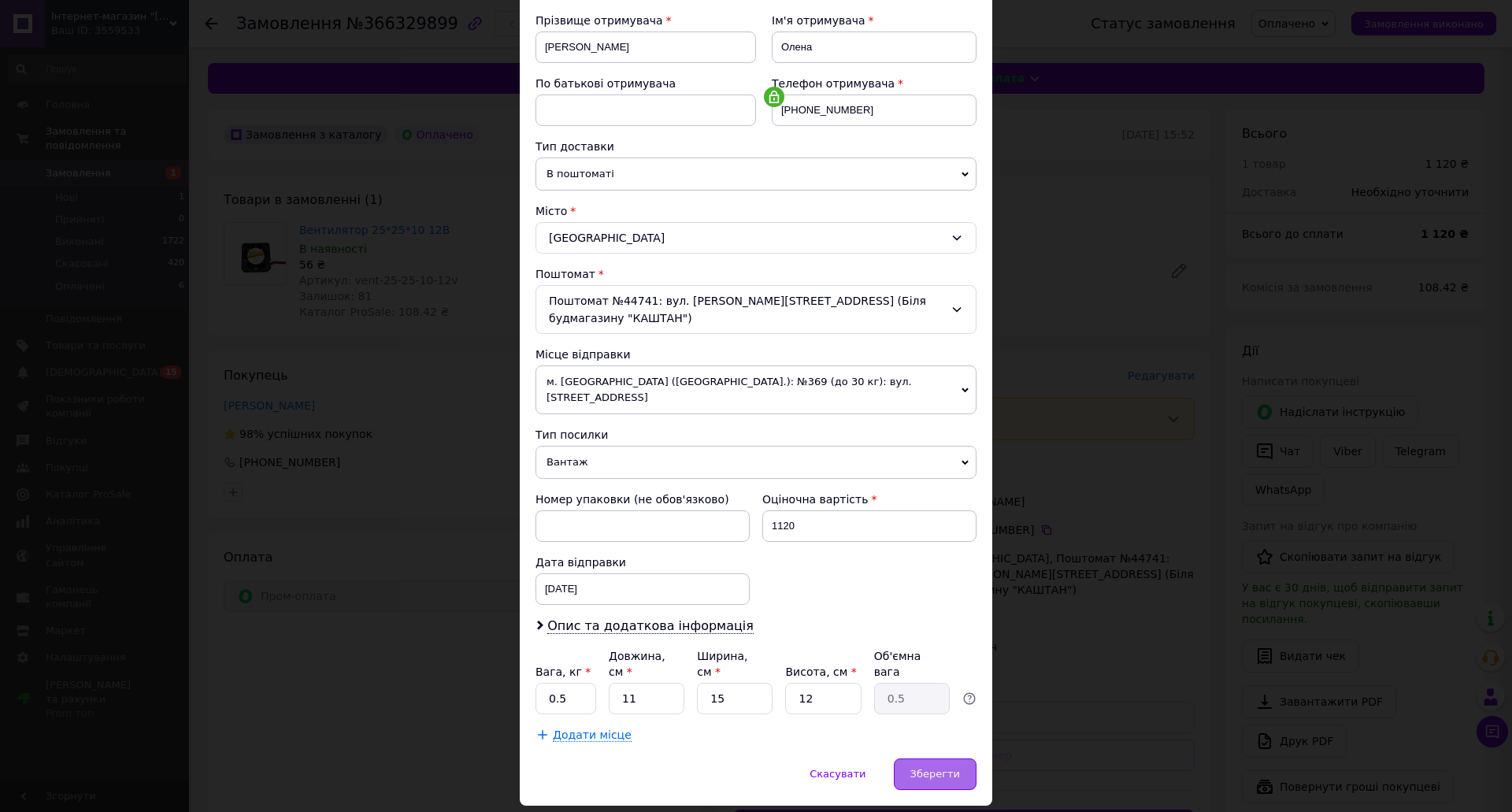
click at [933, 768] on span "Зберегти" at bounding box center [935, 774] width 50 height 12
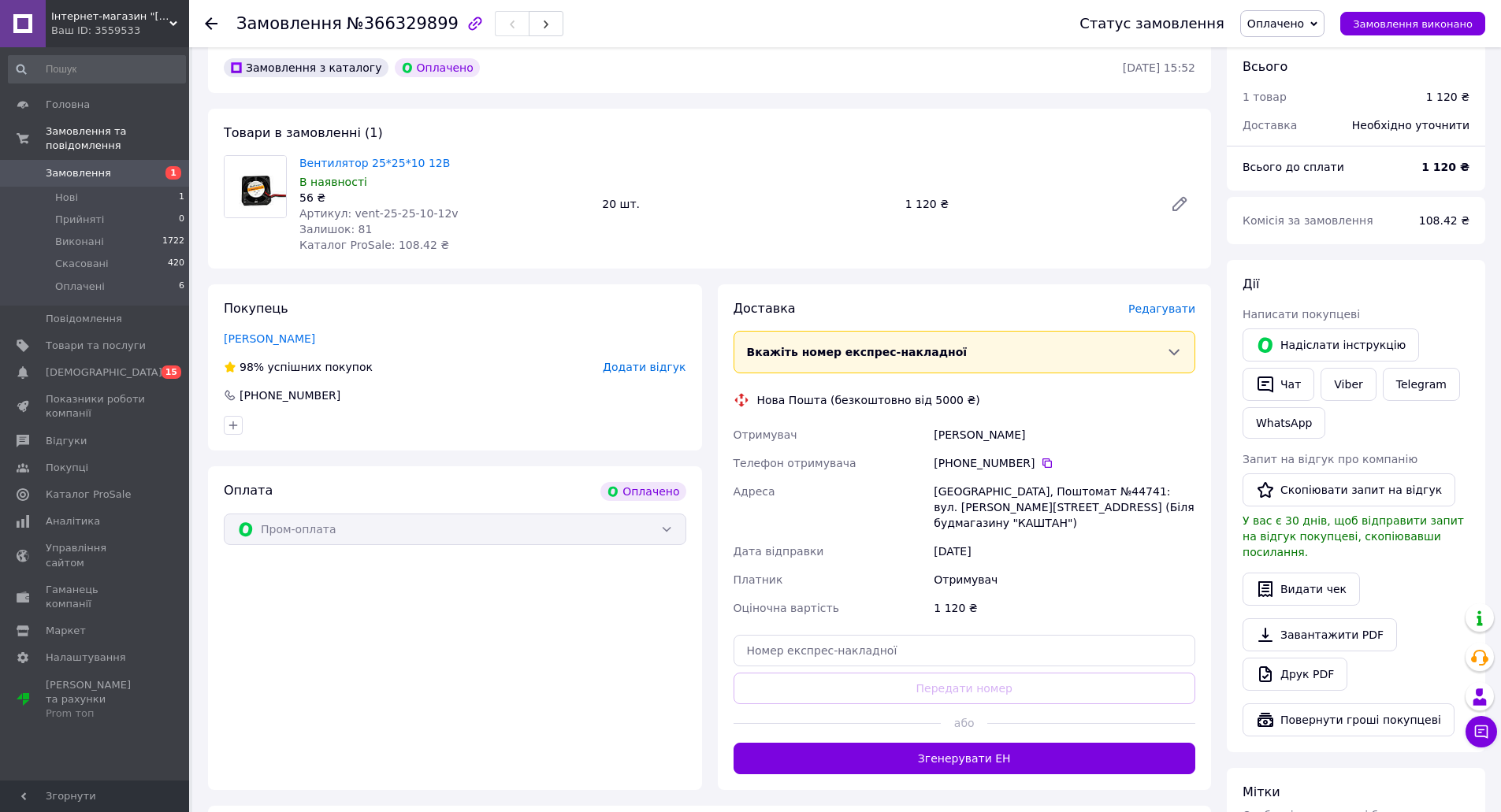
scroll to position [50, 0]
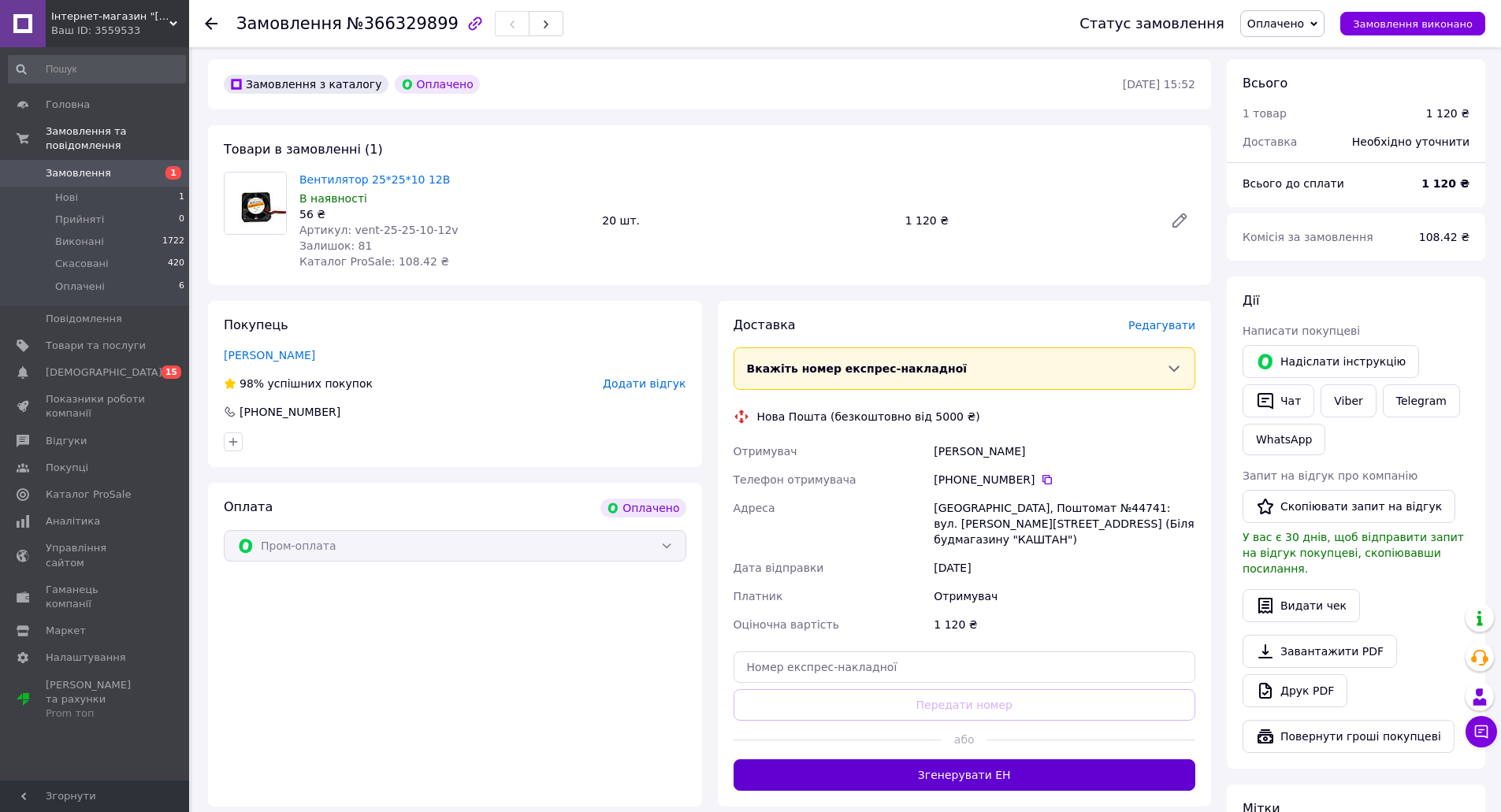
click at [977, 759] on button "Згенерувати ЕН" at bounding box center [965, 774] width 463 height 31
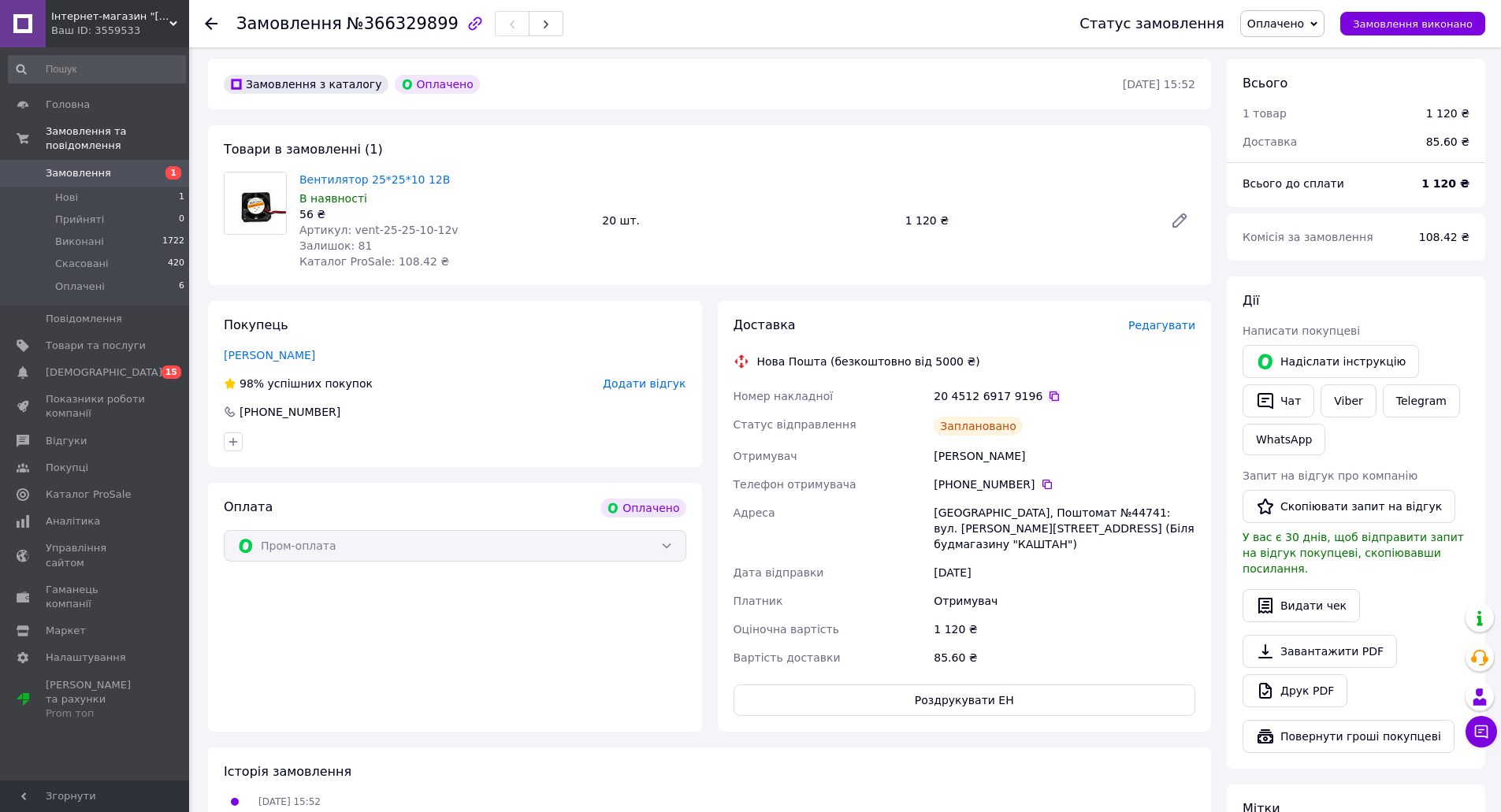
click at [1048, 399] on icon at bounding box center [1054, 396] width 13 height 13
drag, startPoint x: 1020, startPoint y: 461, endPoint x: 937, endPoint y: 459, distance: 83.0
click at [937, 459] on div "Менжул Олена" at bounding box center [1065, 455] width 268 height 28
copy div "Менжул Олена"
drag, startPoint x: 933, startPoint y: 515, endPoint x: 1102, endPoint y: 507, distance: 169.2
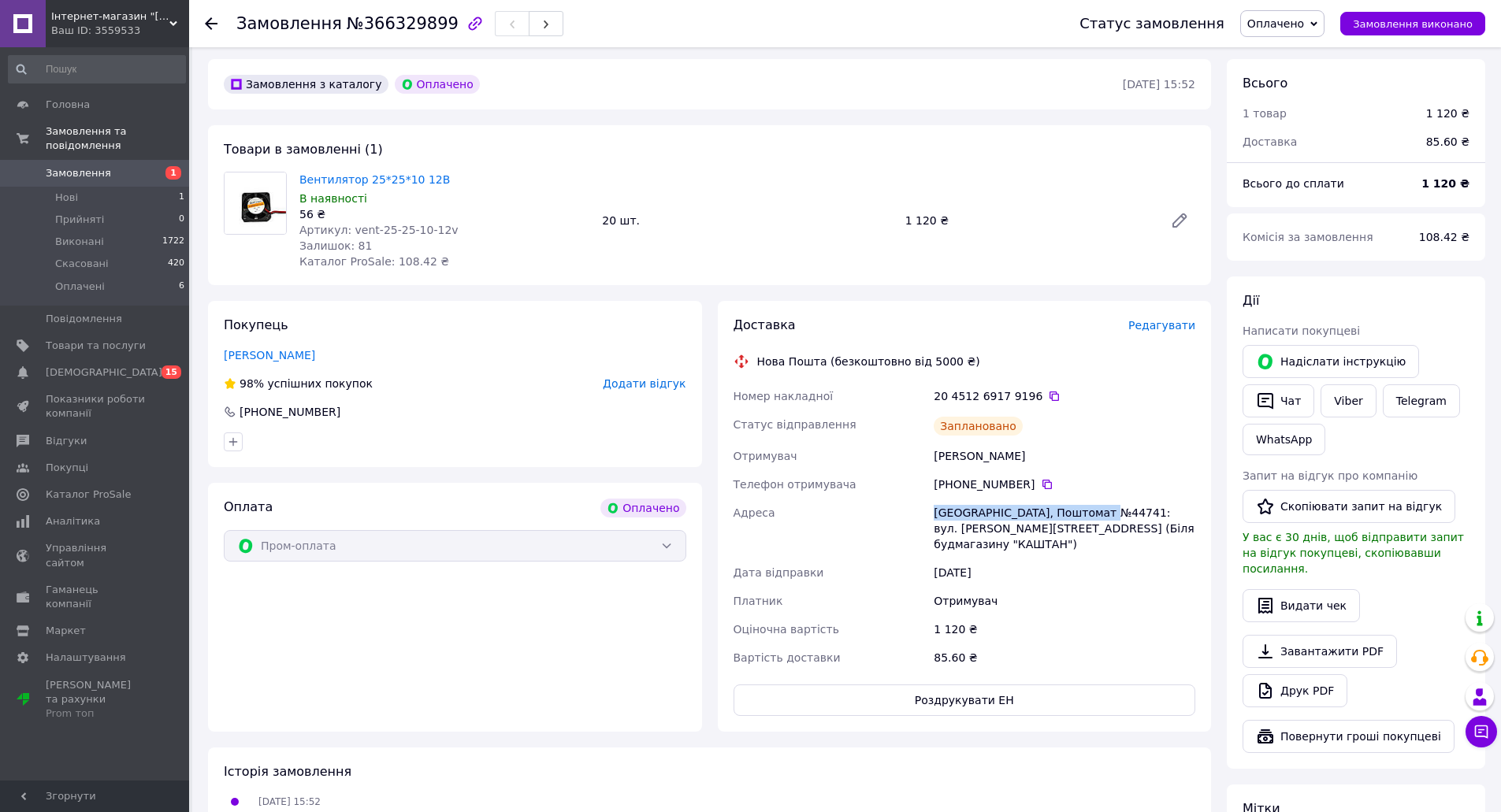
click at [1102, 507] on div "Краматорськ, Поштомат №44741: вул. Двірцева, 34 (Біля будмагазину "КАШТАН")" at bounding box center [1065, 528] width 268 height 60
copy div "Краматорськ, Поштомат №44741"
drag, startPoint x: 338, startPoint y: 411, endPoint x: 249, endPoint y: 418, distance: 89.3
click at [249, 418] on div "+380 93 060 22 43" at bounding box center [455, 412] width 466 height 16
click at [1042, 479] on icon at bounding box center [1047, 484] width 10 height 10
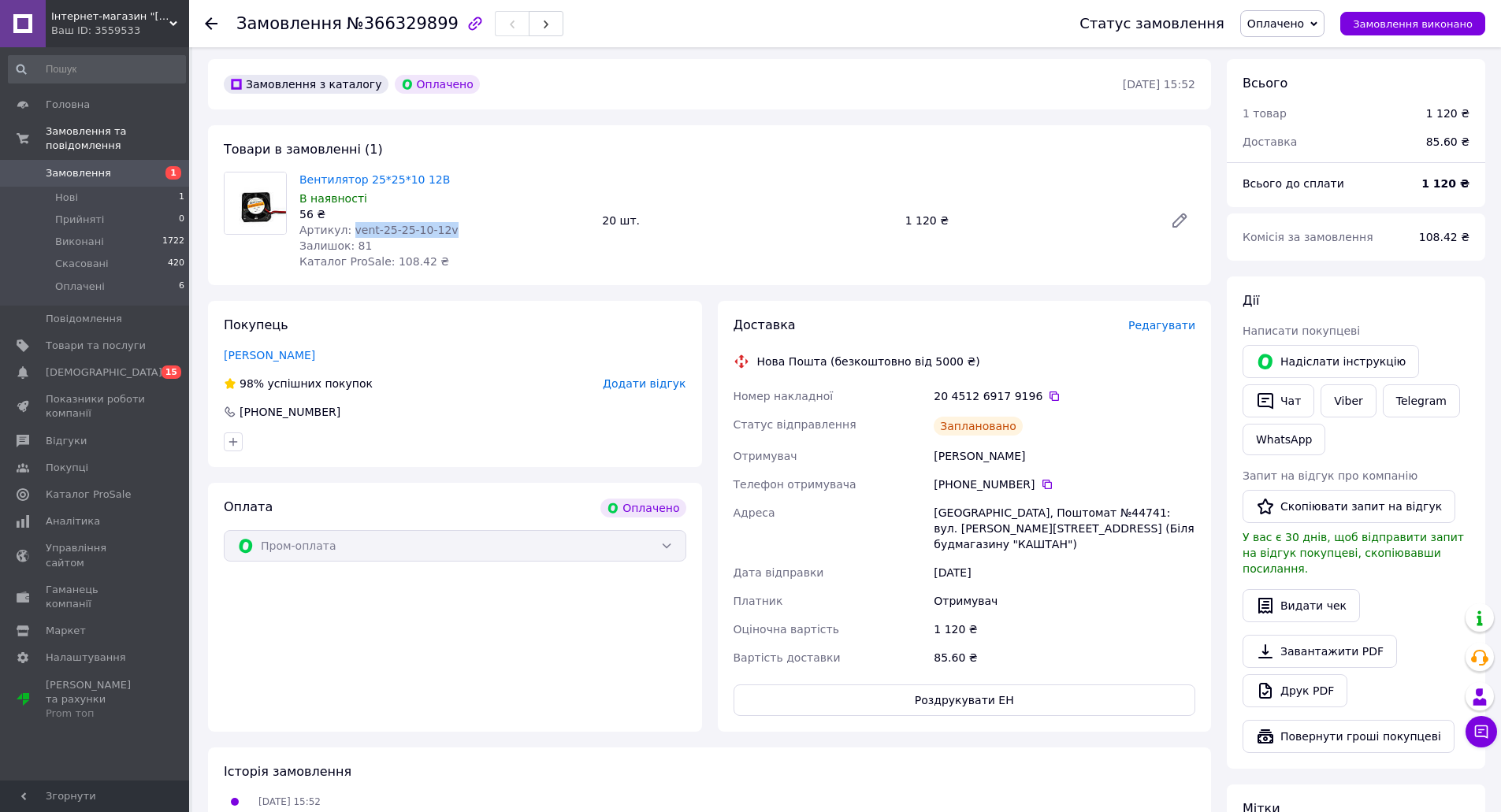
drag, startPoint x: 347, startPoint y: 231, endPoint x: 435, endPoint y: 231, distance: 88.0
click at [435, 231] on span "Артикул: vent-25-25-10-12v" at bounding box center [378, 230] width 159 height 13
copy span "vent-25-25-10-12v"
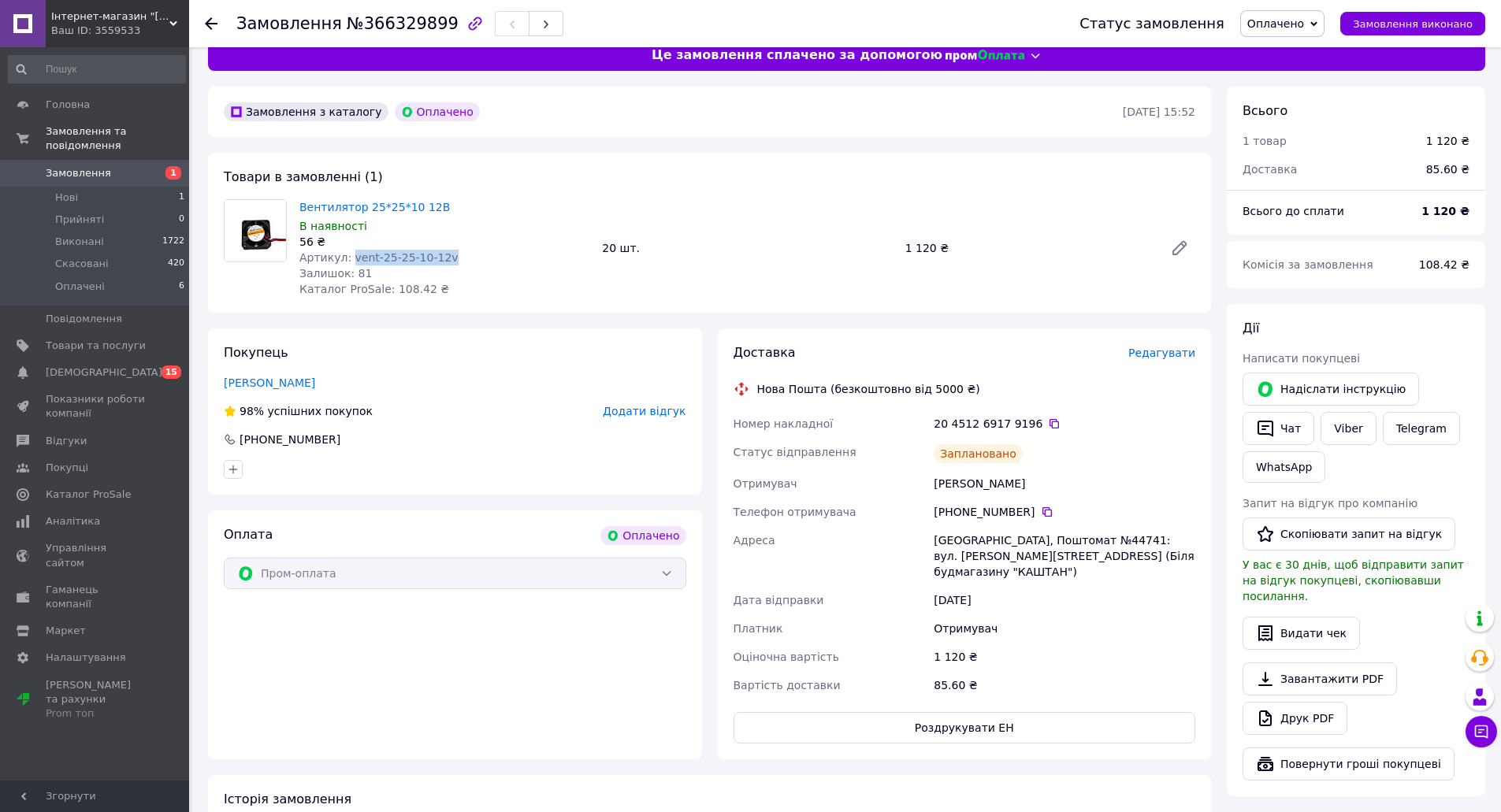
scroll to position [0, 0]
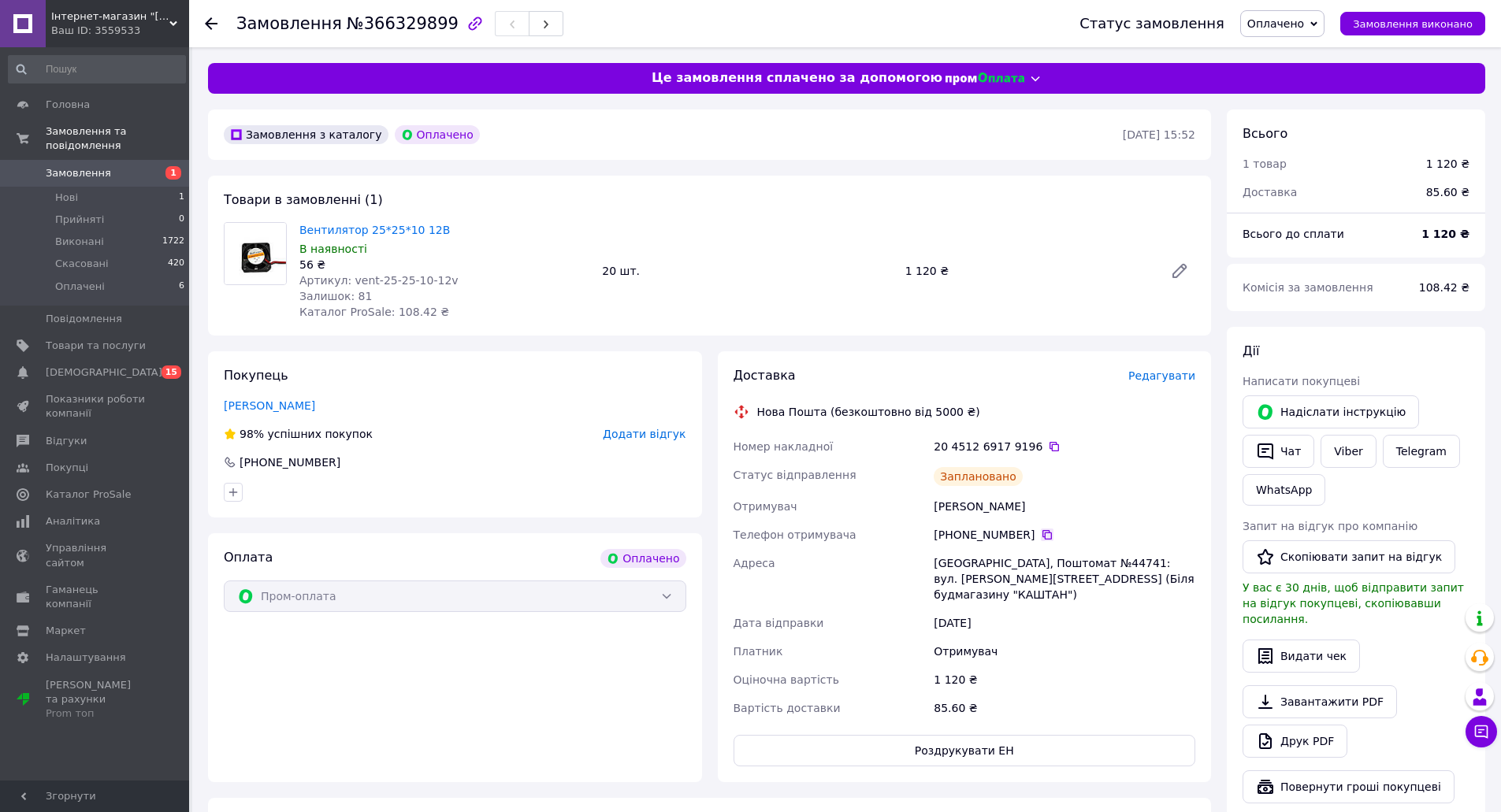
click at [1041, 529] on icon at bounding box center [1047, 535] width 13 height 13
click at [1048, 447] on icon at bounding box center [1054, 446] width 13 height 13
click at [212, 25] on icon at bounding box center [211, 24] width 13 height 13
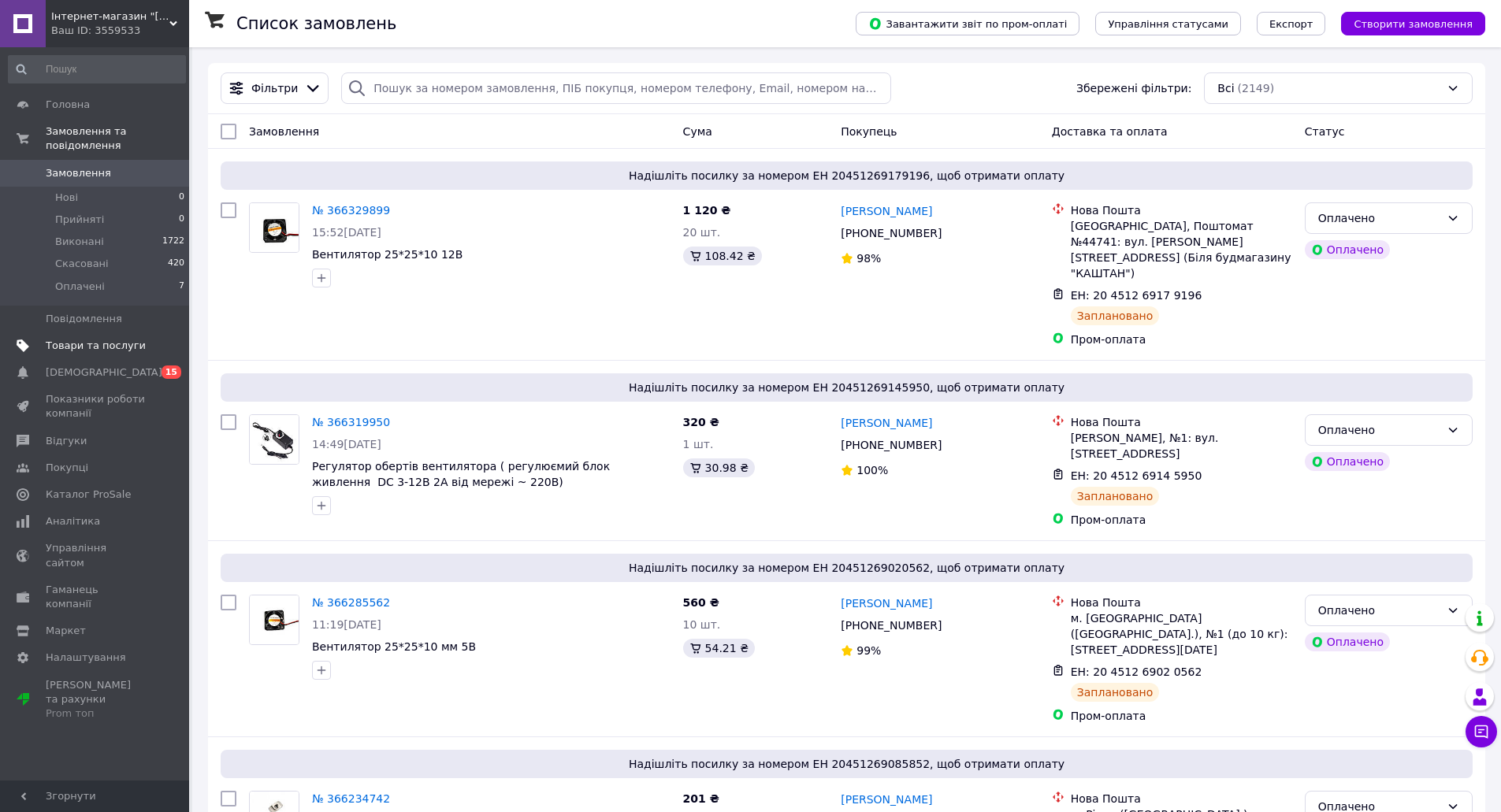
click at [109, 339] on span "Товари та послуги" at bounding box center [95, 346] width 100 height 14
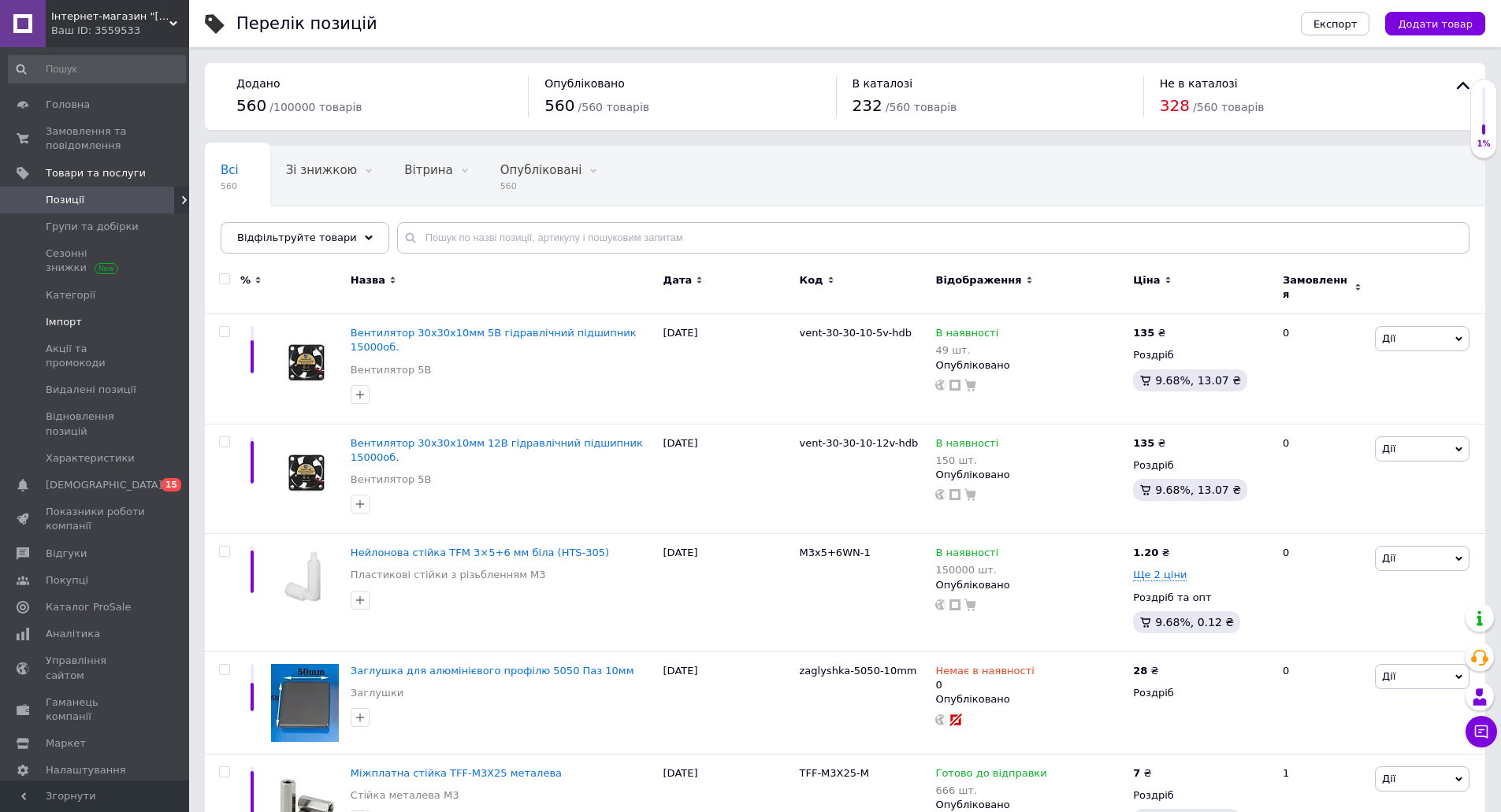
click at [89, 317] on span "Імпорт" at bounding box center [95, 322] width 100 height 14
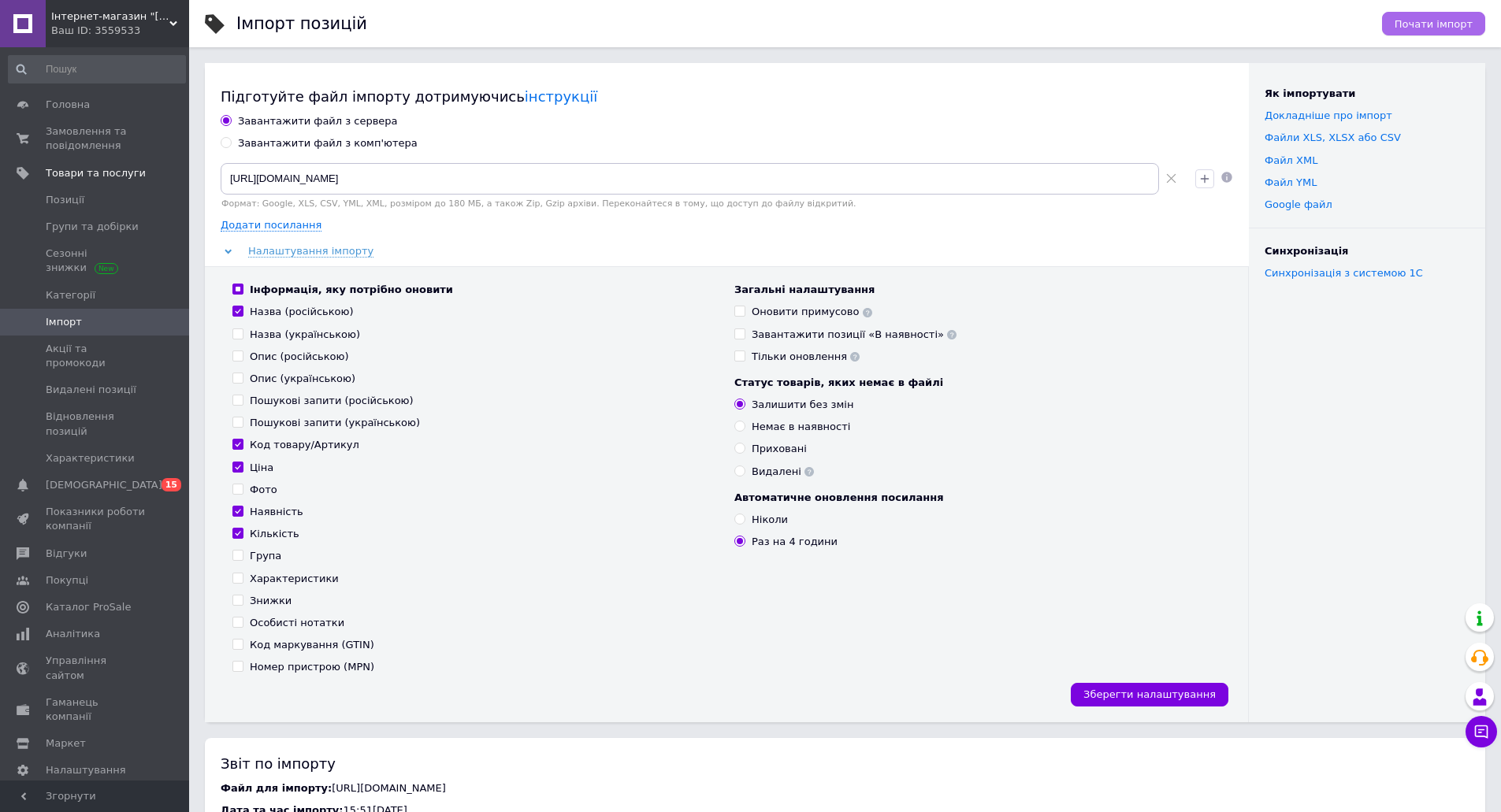
click at [1457, 23] on span "Почати імпорт" at bounding box center [1433, 24] width 78 height 12
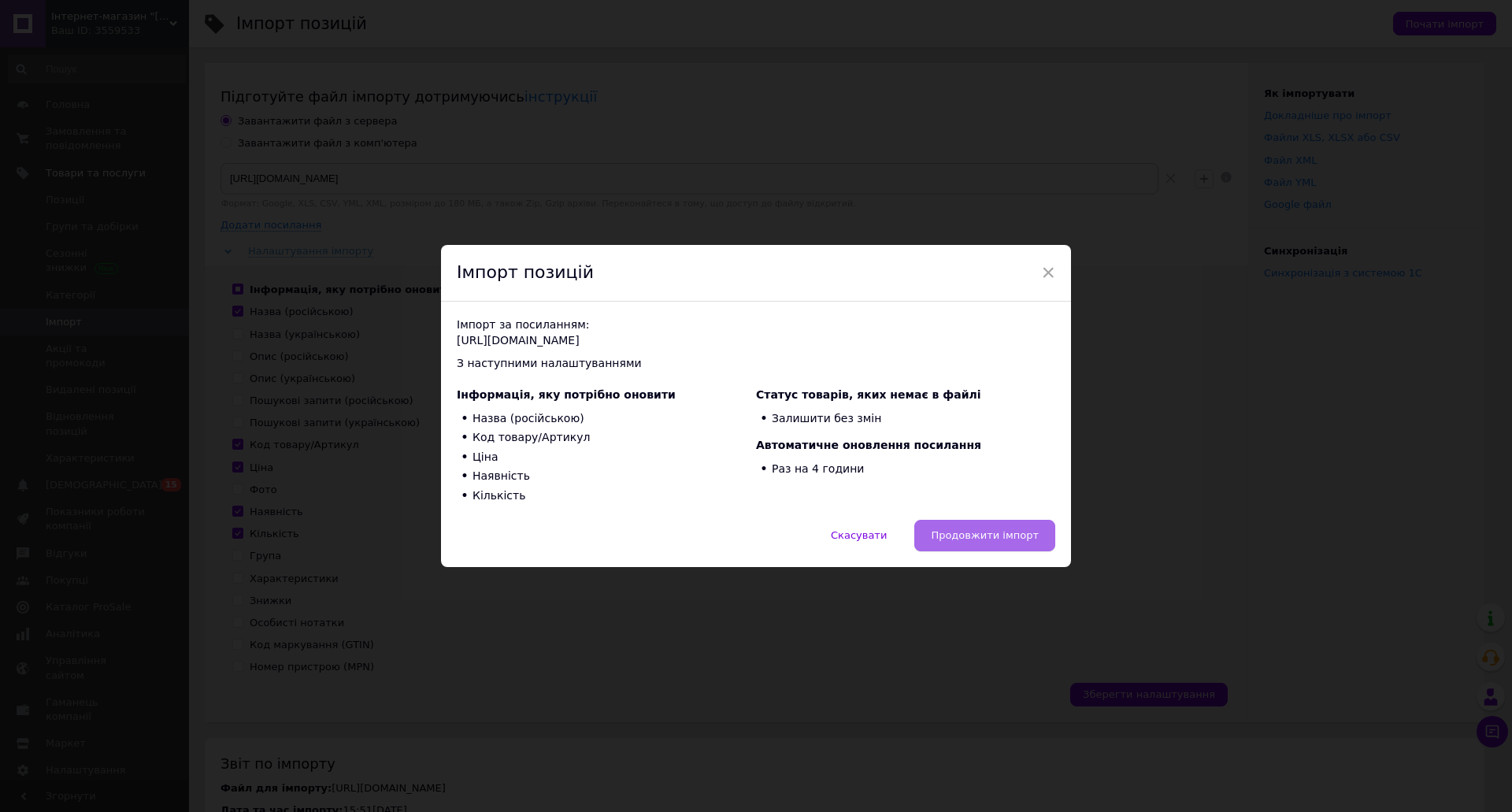
click at [971, 535] on span "Продовжити імпорт" at bounding box center [984, 535] width 108 height 12
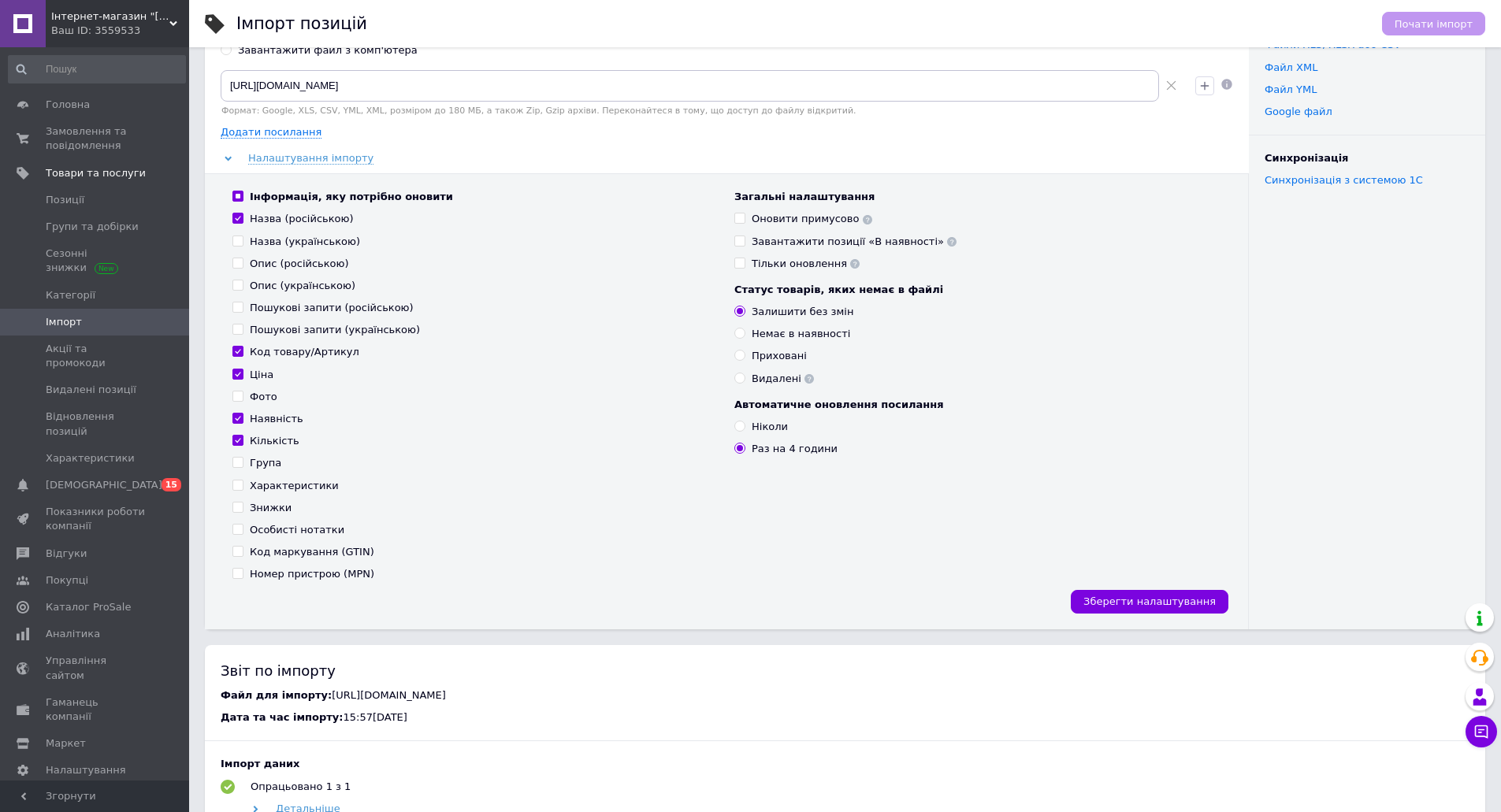
scroll to position [236, 0]
